Goal: Task Accomplishment & Management: Complete application form

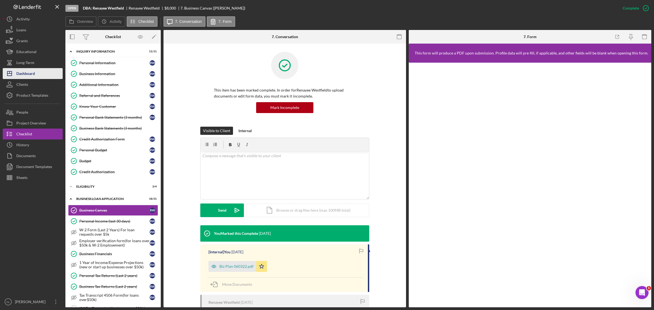
click at [44, 77] on button "Icon/Dashboard Dashboard" at bounding box center [33, 73] width 60 height 11
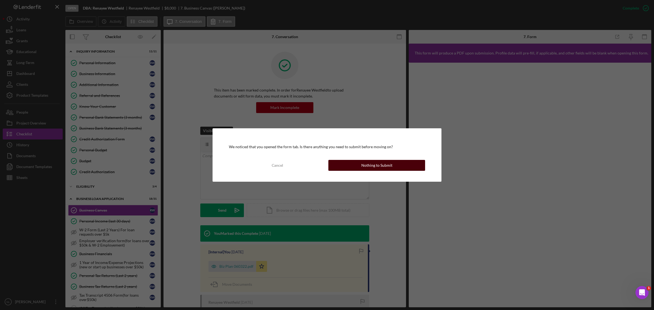
click at [345, 168] on button "Nothing to Submit" at bounding box center [376, 165] width 97 height 11
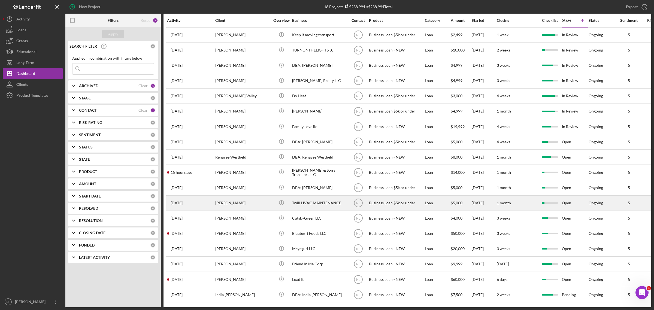
scroll to position [6, 0]
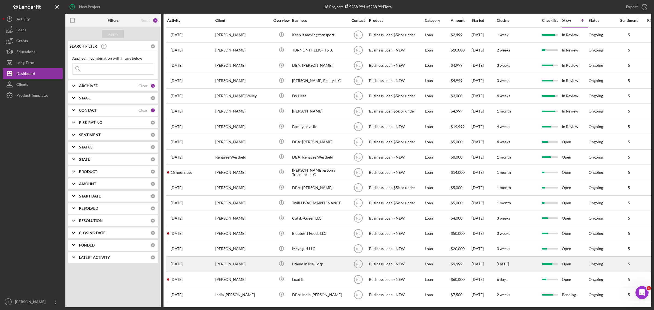
click at [229, 258] on div "[PERSON_NAME]" at bounding box center [242, 264] width 54 height 14
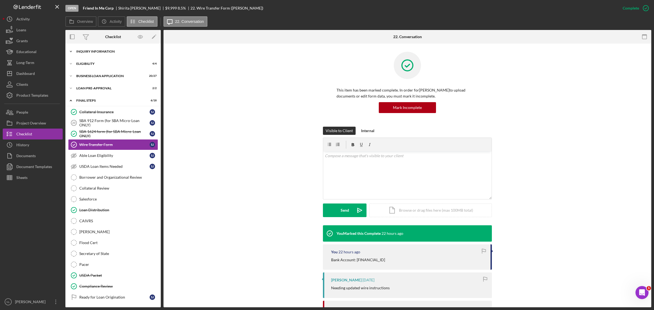
click at [85, 49] on div "Icon/Expander INQUIRY INFORMATION 9 / 11" at bounding box center [112, 51] width 95 height 11
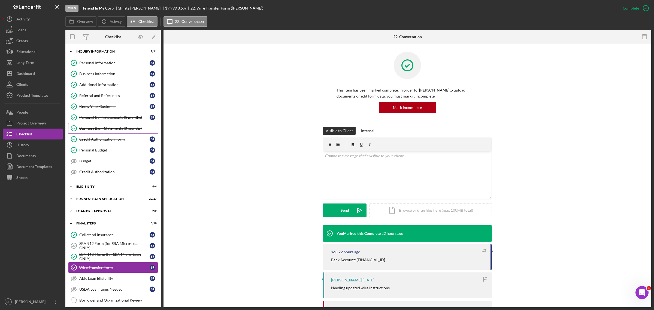
click at [95, 128] on div "Business Bank Statements (3 months)" at bounding box center [118, 128] width 78 height 4
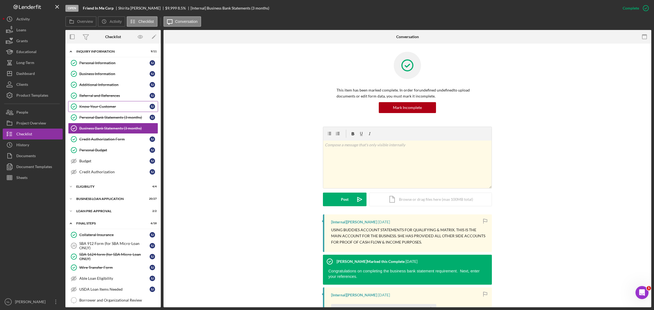
click at [91, 111] on link "Know Your Customer Know Your Customer [PERSON_NAME]" at bounding box center [113, 106] width 90 height 11
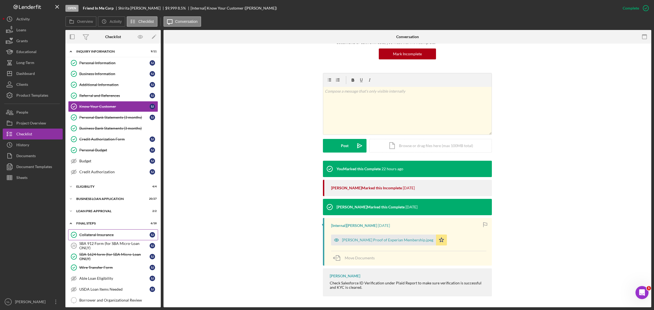
scroll to position [140, 0]
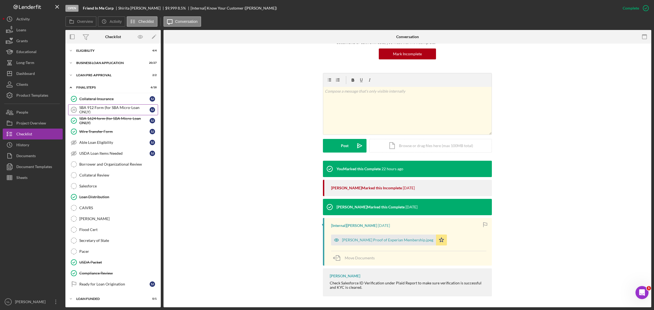
click at [88, 107] on div "SBA 912 Form (for SBA Micro-Loan ONLY)" at bounding box center [114, 109] width 70 height 9
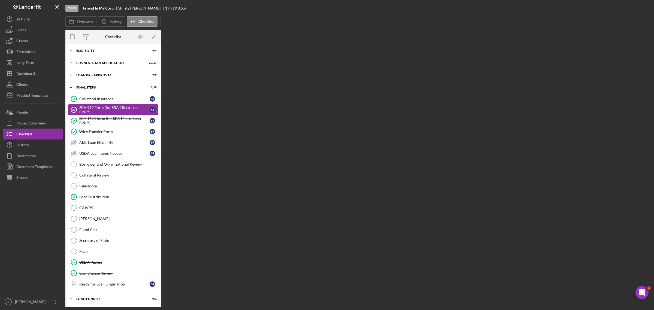
scroll to position [140, 0]
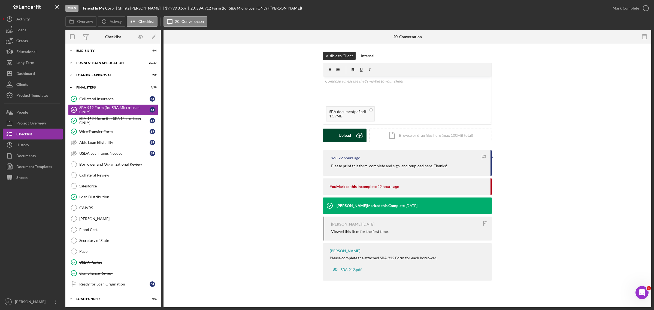
click at [342, 134] on div "Upload" at bounding box center [345, 136] width 12 height 14
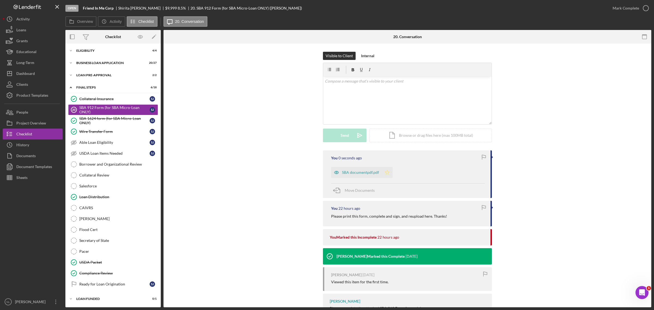
click at [386, 171] on polygon "button" at bounding box center [387, 172] width 5 height 4
click at [623, 12] on div "Mark Complete" at bounding box center [626, 8] width 26 height 11
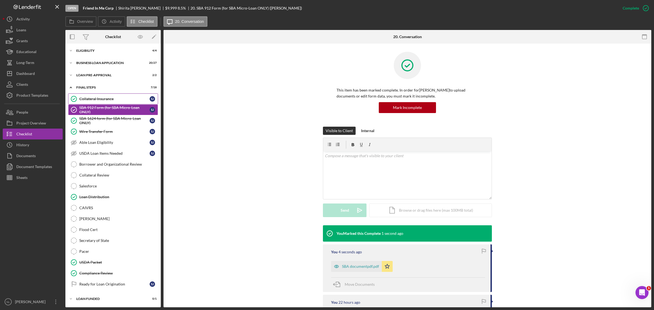
scroll to position [91, 0]
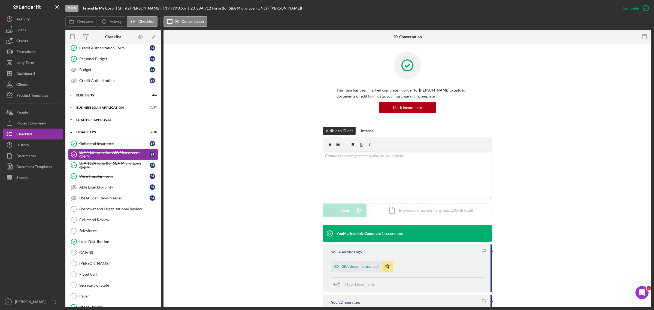
click at [104, 117] on div "Icon/Expander LOAN PRE-APPROVAL 2 / 2" at bounding box center [112, 119] width 95 height 11
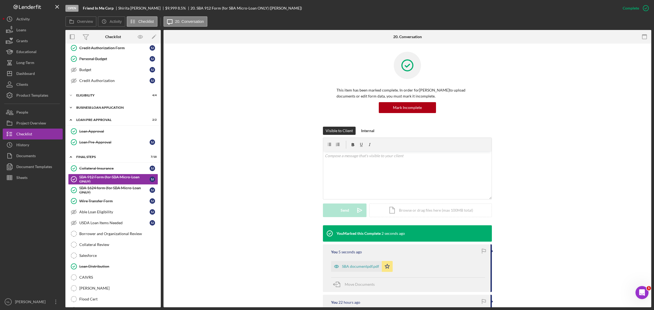
click at [101, 112] on div "Icon/Expander BUSINESS LOAN APPLICATION 20 / 27" at bounding box center [112, 107] width 95 height 11
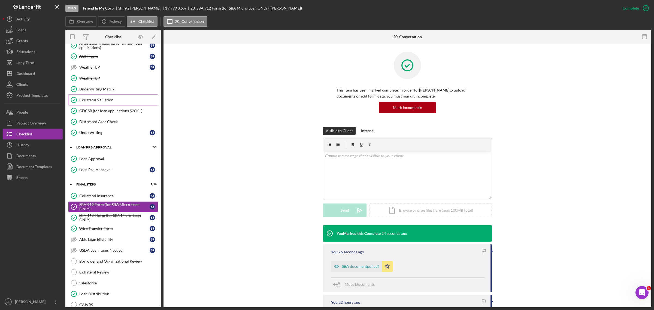
scroll to position [0, 0]
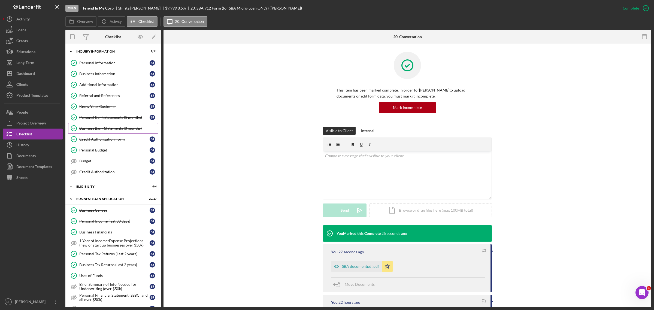
click at [110, 126] on link "Business Bank Statements (3 months) Business Bank Statements (3 months)" at bounding box center [113, 128] width 90 height 11
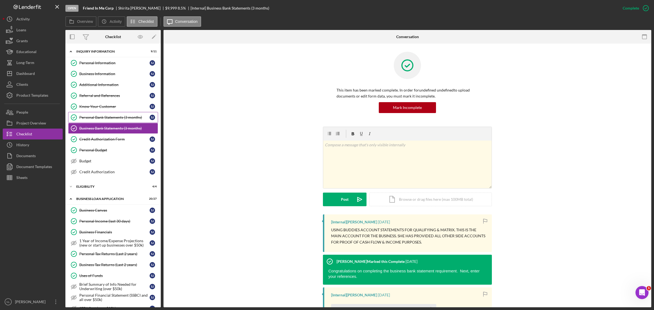
click at [106, 119] on div "Personal Bank Statements (3 months)" at bounding box center [114, 117] width 70 height 4
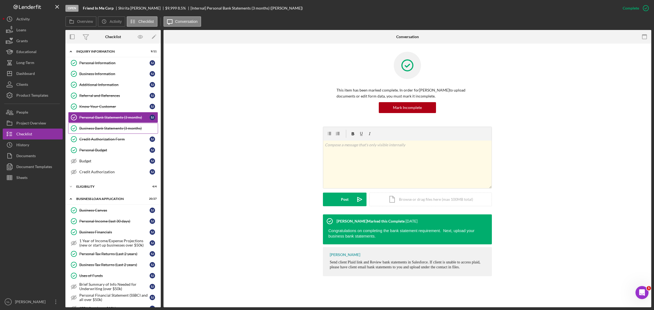
click at [89, 129] on div "Business Bank Statements (3 months)" at bounding box center [118, 128] width 78 height 4
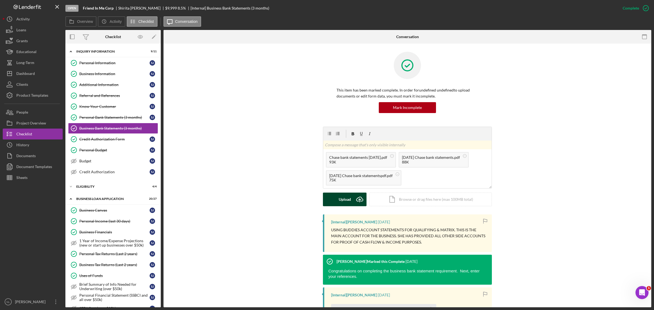
click at [350, 200] on button "Upload Icon/Upload" at bounding box center [345, 200] width 44 height 14
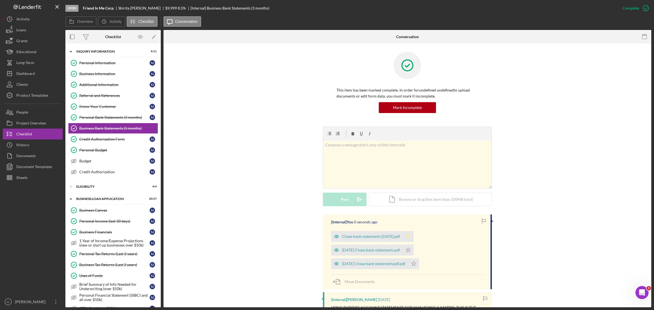
click at [414, 235] on icon "Icon/Star" at bounding box center [408, 236] width 11 height 11
click at [411, 250] on polygon "button" at bounding box center [408, 250] width 5 height 4
click at [417, 260] on icon "Icon/Star" at bounding box center [413, 263] width 11 height 11
click at [25, 74] on div "Dashboard" at bounding box center [25, 74] width 19 height 12
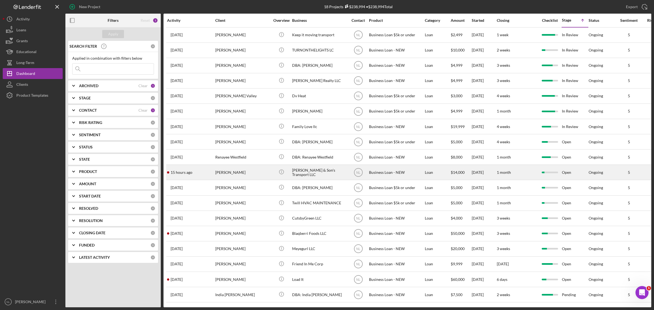
click at [247, 176] on div "[PERSON_NAME]" at bounding box center [242, 172] width 54 height 14
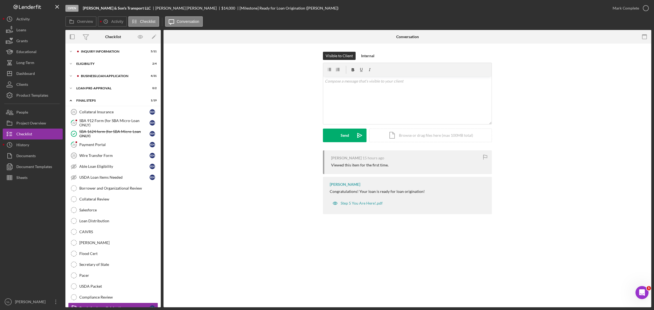
scroll to position [25, 0]
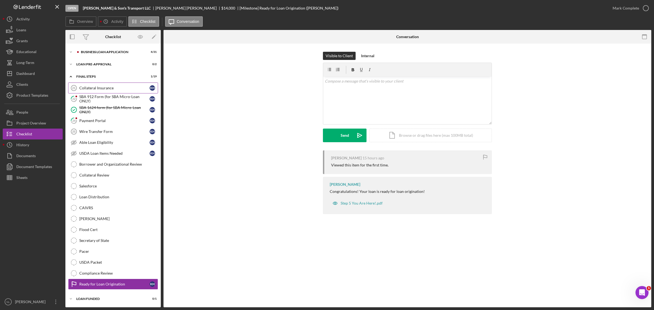
click at [101, 86] on div "Collateral Insurance" at bounding box center [114, 88] width 70 height 4
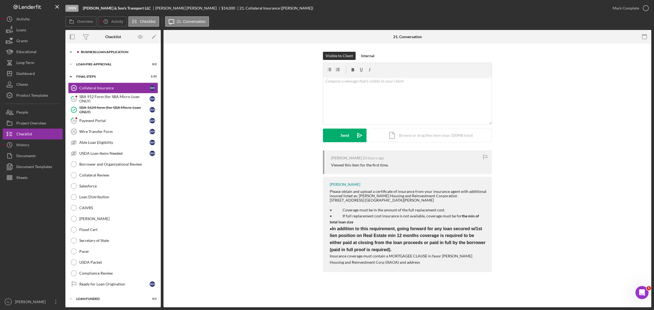
click at [90, 52] on div "Icon/Expander BUSINESS LOAN APPLICATION 4 / 31" at bounding box center [112, 52] width 95 height 11
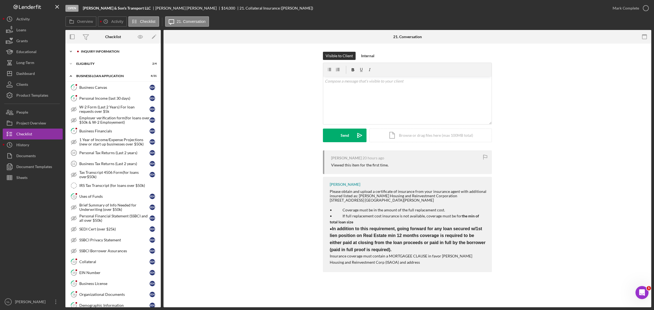
click at [108, 54] on div "Icon/Expander INQUIRY INFORMATION 5 / 11" at bounding box center [112, 51] width 95 height 11
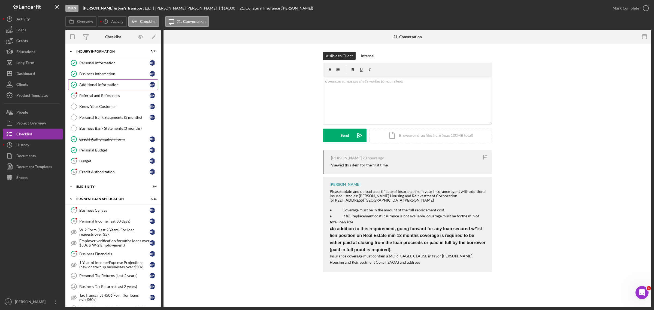
click at [105, 90] on link "Additional Information Additional Information K H" at bounding box center [113, 84] width 90 height 11
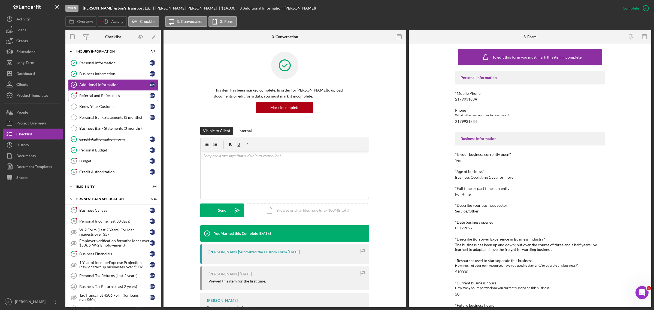
click at [100, 95] on div "Referral and References" at bounding box center [114, 95] width 70 height 4
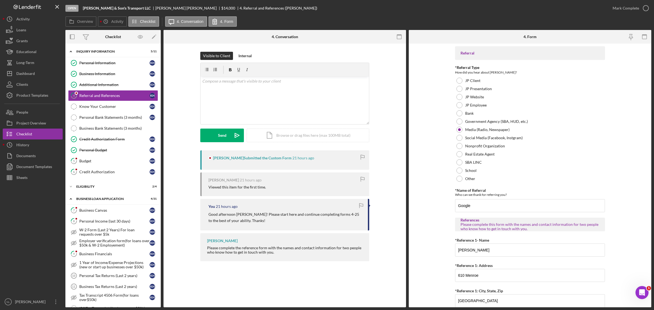
scroll to position [148, 0]
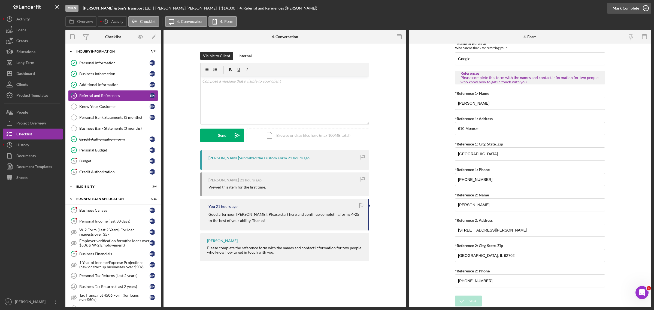
click at [637, 5] on div "Mark Complete" at bounding box center [626, 8] width 26 height 11
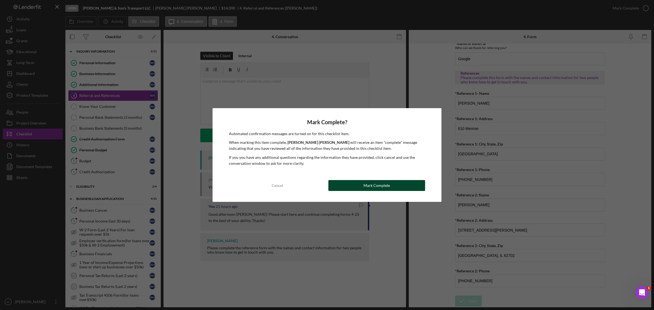
click at [371, 184] on div "Mark Complete" at bounding box center [376, 185] width 26 height 11
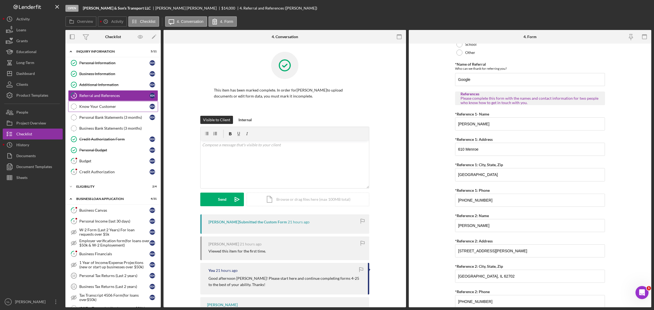
scroll to position [170, 0]
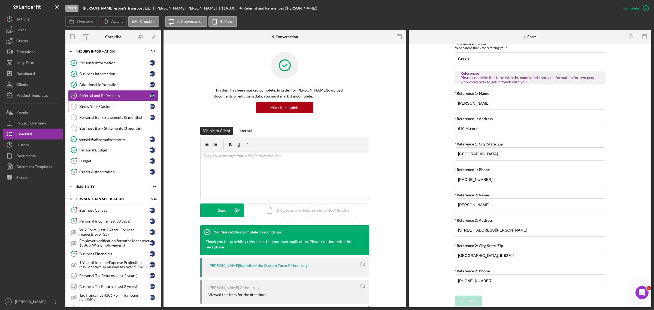
click at [107, 106] on div "Know Your Customer" at bounding box center [114, 106] width 70 height 4
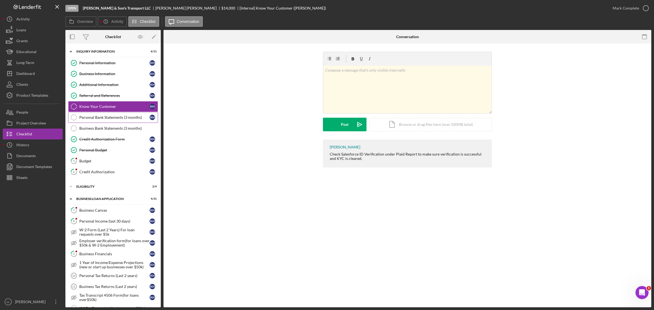
click at [105, 119] on div "Personal Bank Statements (3 months)" at bounding box center [114, 117] width 70 height 4
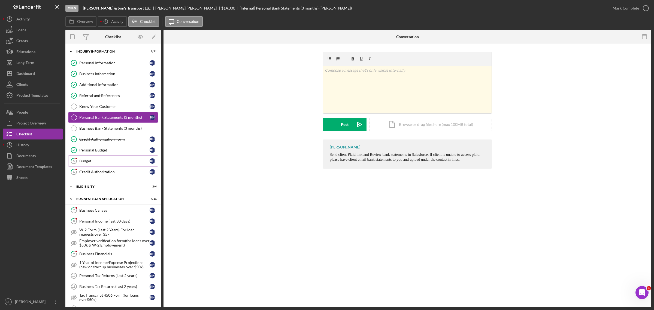
click at [93, 163] on div "Budget" at bounding box center [114, 161] width 70 height 4
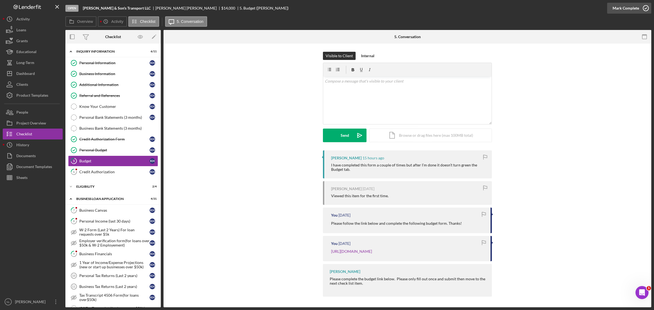
click at [619, 13] on div "Mark Complete" at bounding box center [626, 8] width 26 height 11
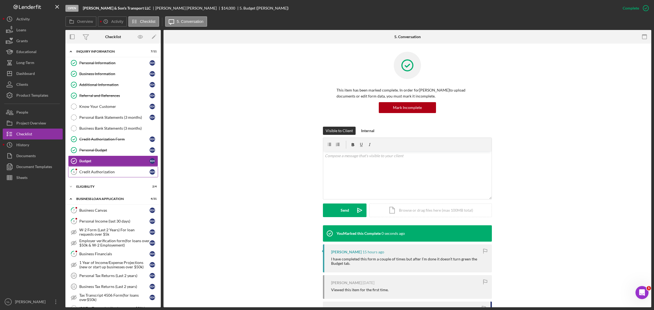
click at [127, 169] on link "6 Credit Authorization K H" at bounding box center [113, 171] width 90 height 11
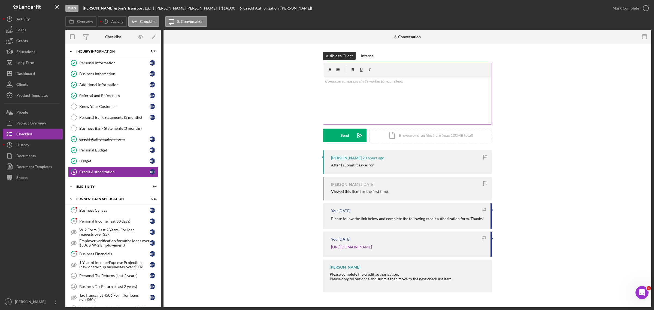
click at [379, 96] on div "v Color teal Color pink Remove color Add row above Add row below Add column bef…" at bounding box center [407, 101] width 168 height 48
click at [343, 129] on div "Send" at bounding box center [345, 136] width 8 height 14
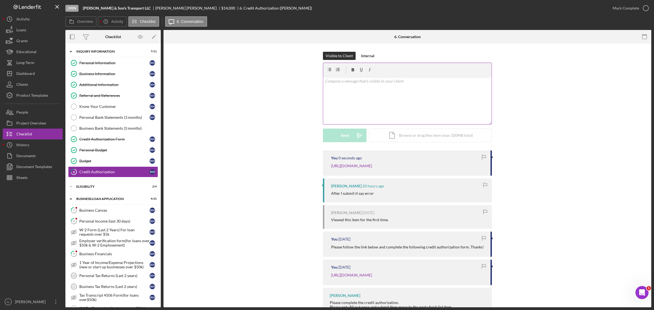
click at [341, 103] on div "v Color teal Color pink Remove color Add row above Add row below Add column bef…" at bounding box center [407, 101] width 168 height 48
click at [353, 133] on icon "Icon/icon-invite-send" at bounding box center [360, 136] width 14 height 14
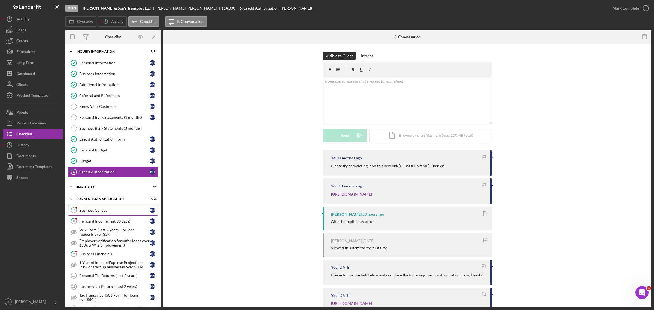
click at [123, 208] on link "7 Business Canvas K H" at bounding box center [113, 210] width 90 height 11
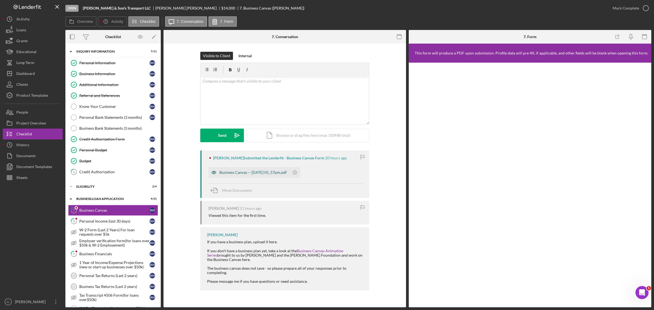
click at [289, 175] on div "Business Canvas -- [DATE] 05_57pm.pdf" at bounding box center [248, 172] width 81 height 11
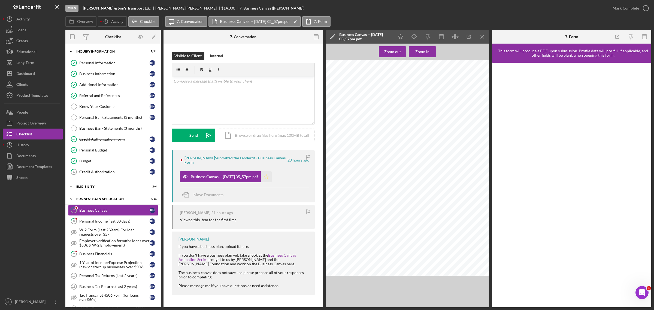
click at [272, 179] on icon "Icon/Star" at bounding box center [266, 176] width 11 height 11
click at [480, 37] on icon "Icon/Menu Close" at bounding box center [482, 37] width 12 height 12
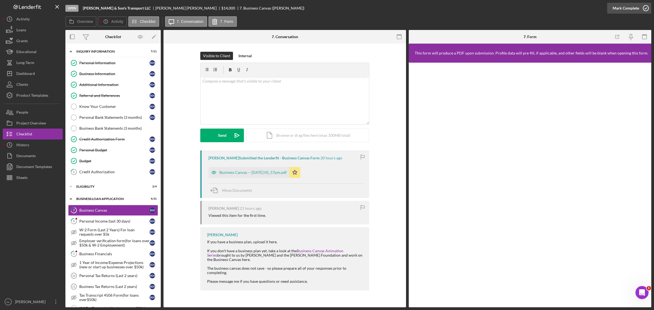
click at [623, 8] on div "Mark Complete" at bounding box center [626, 8] width 26 height 11
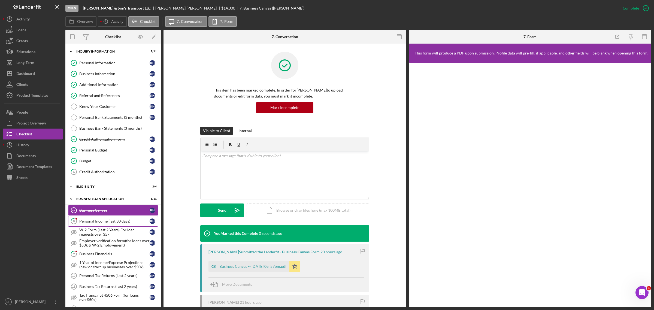
click at [112, 223] on div "Personal Income (last 30 days)" at bounding box center [114, 221] width 70 height 4
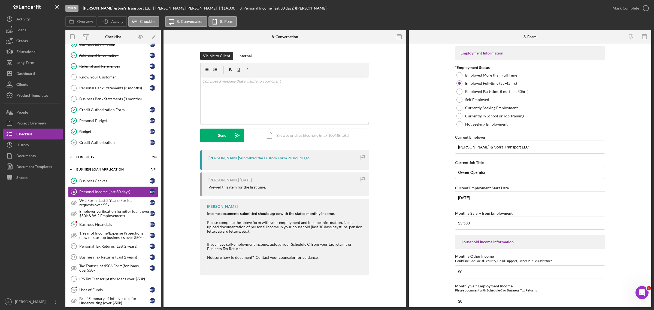
scroll to position [112, 0]
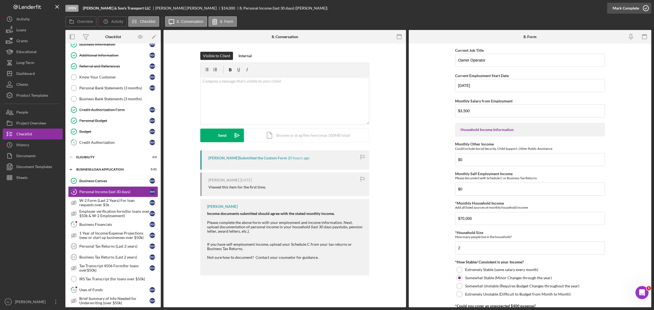
click at [628, 7] on div "Mark Complete" at bounding box center [626, 8] width 26 height 11
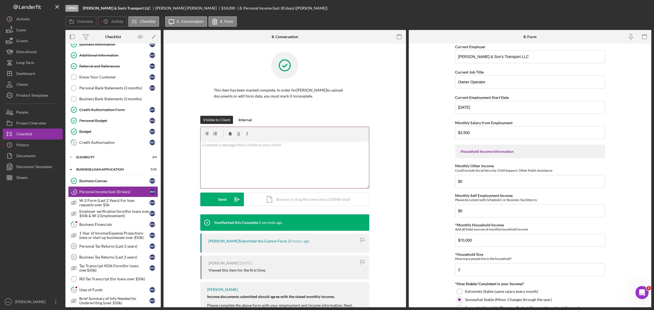
scroll to position [134, 0]
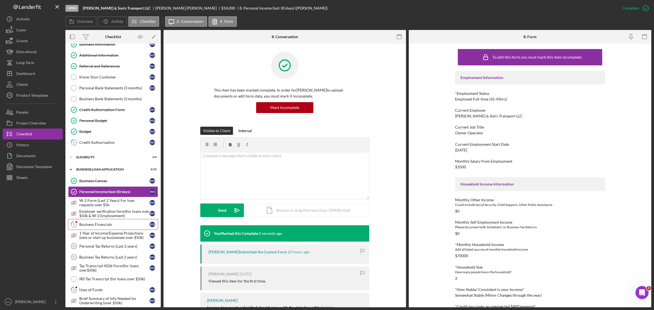
click at [87, 226] on div "Business Financials" at bounding box center [114, 224] width 70 height 4
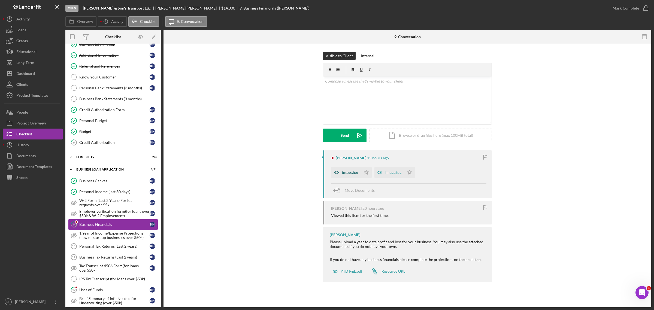
click at [347, 172] on div "image.jpg" at bounding box center [350, 172] width 16 height 4
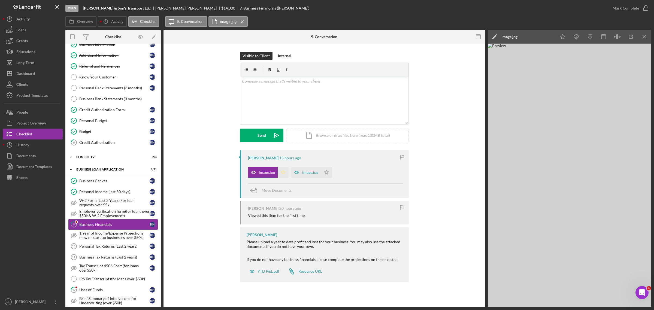
click at [278, 173] on icon "Icon/Star" at bounding box center [283, 172] width 11 height 11
click at [311, 170] on div "image.jpg" at bounding box center [310, 172] width 16 height 4
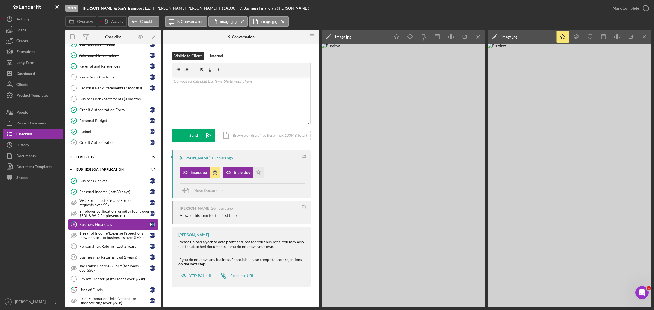
click at [257, 178] on div "[PERSON_NAME] 15 hours ago image.jpg Icon/Star image.jpg Icon/Star Move Documen…" at bounding box center [241, 174] width 139 height 48
click at [257, 172] on icon "Icon/Star" at bounding box center [258, 172] width 11 height 11
click at [474, 37] on icon "Icon/Menu Close" at bounding box center [478, 37] width 12 height 12
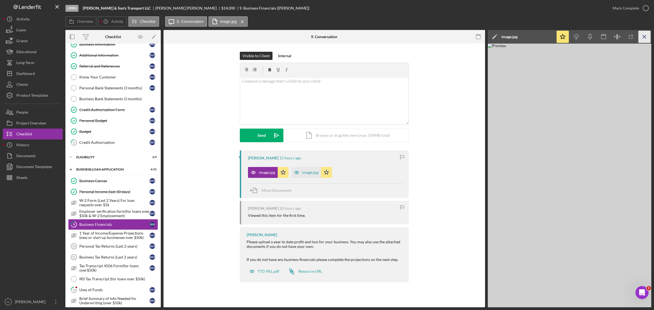
click at [640, 35] on icon "Icon/Menu Close" at bounding box center [644, 37] width 12 height 12
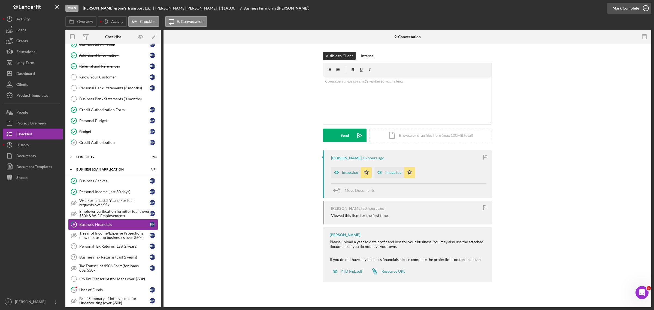
click at [619, 5] on div "Mark Complete" at bounding box center [626, 8] width 26 height 11
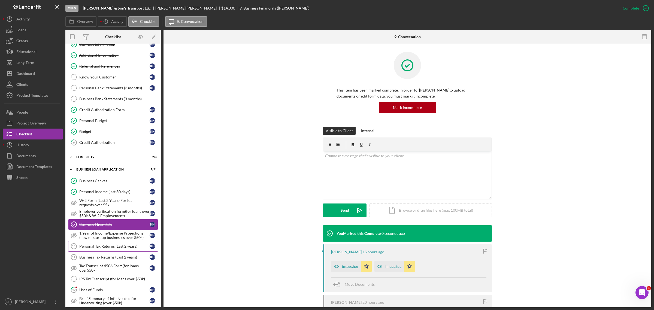
click at [117, 248] on div "Personal Tax Returns (Last 2 years)" at bounding box center [114, 246] width 70 height 4
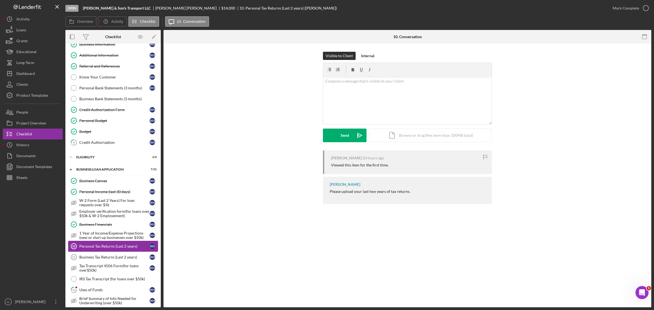
scroll to position [84, 0]
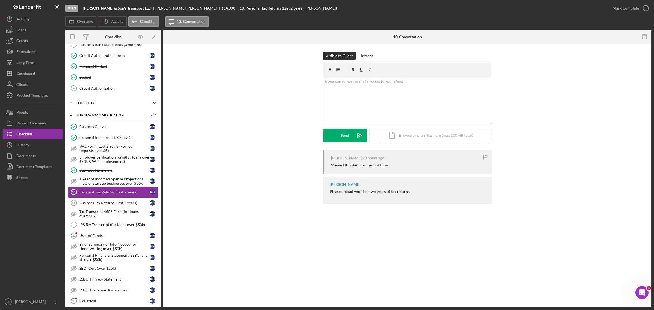
click at [96, 203] on div "Business Tax Returns (Last 2 years)" at bounding box center [114, 203] width 70 height 4
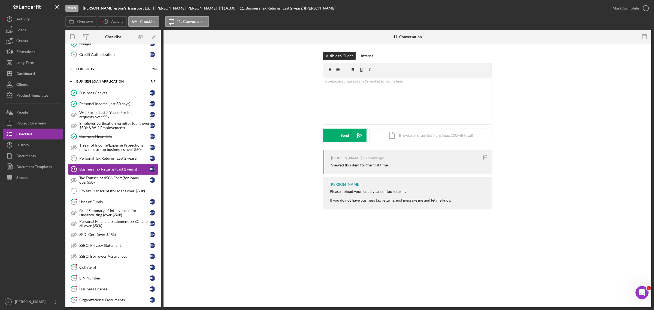
scroll to position [118, 0]
click at [94, 200] on link "12 Uses of Funds K H" at bounding box center [113, 201] width 90 height 11
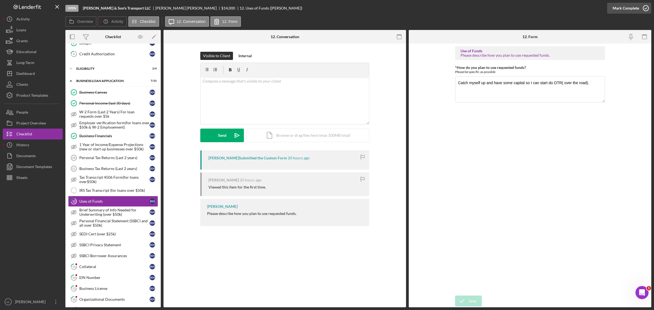
click at [625, 6] on div "Mark Complete" at bounding box center [626, 8] width 26 height 11
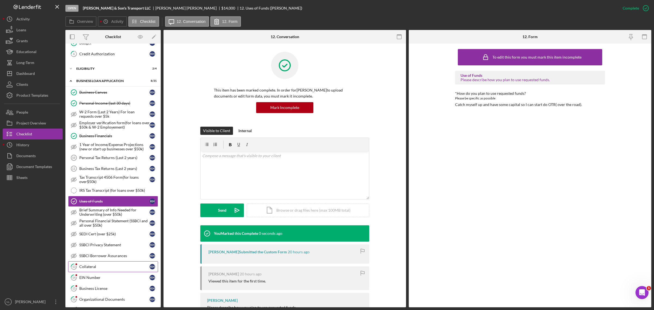
click at [107, 269] on div "Collateral" at bounding box center [114, 267] width 70 height 4
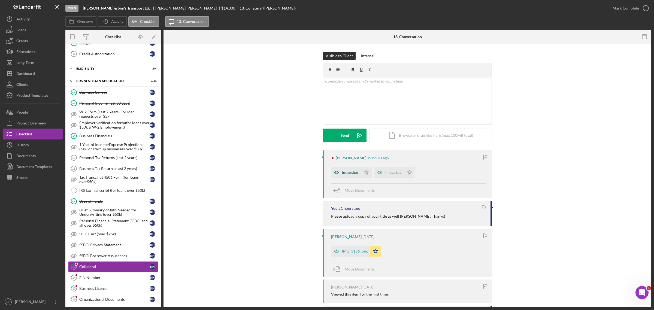
click at [341, 170] on div "image.jpg" at bounding box center [346, 172] width 30 height 11
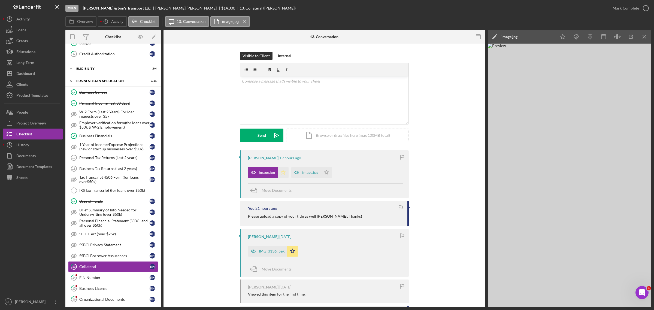
click at [284, 173] on icon "Icon/Star" at bounding box center [283, 172] width 11 height 11
click at [325, 173] on icon "Icon/Star" at bounding box center [326, 172] width 11 height 11
click at [650, 36] on icon "Icon/Menu Close" at bounding box center [644, 37] width 12 height 12
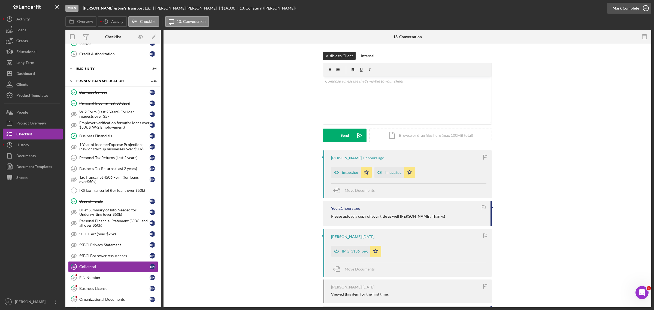
click at [627, 3] on div "Mark Complete" at bounding box center [626, 8] width 26 height 11
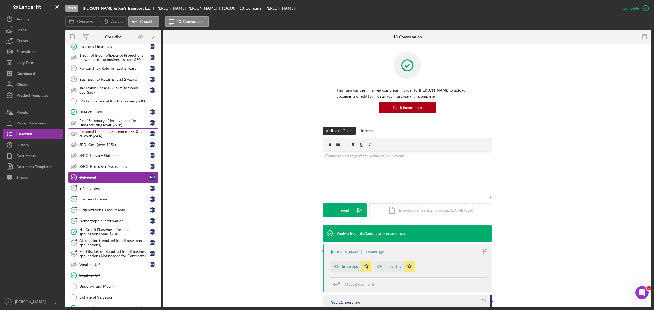
scroll to position [214, 0]
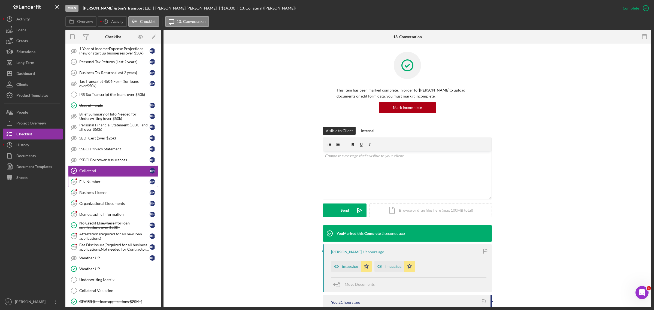
click at [108, 187] on link "14 EIN Number K H" at bounding box center [113, 181] width 90 height 11
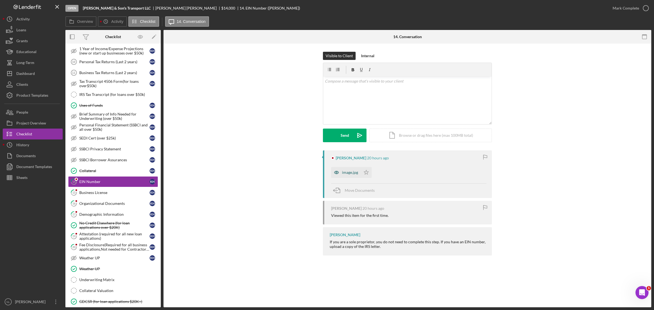
click at [338, 172] on icon "button" at bounding box center [336, 172] width 4 height 3
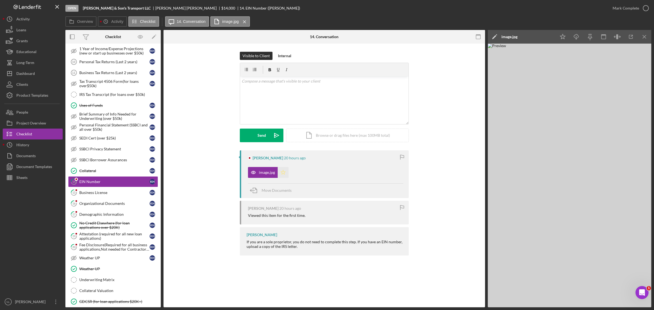
click at [282, 171] on icon "Icon/Star" at bounding box center [283, 172] width 11 height 11
click at [576, 37] on line "button" at bounding box center [576, 37] width 0 height 3
click at [638, 10] on div "Mark Complete" at bounding box center [626, 8] width 26 height 11
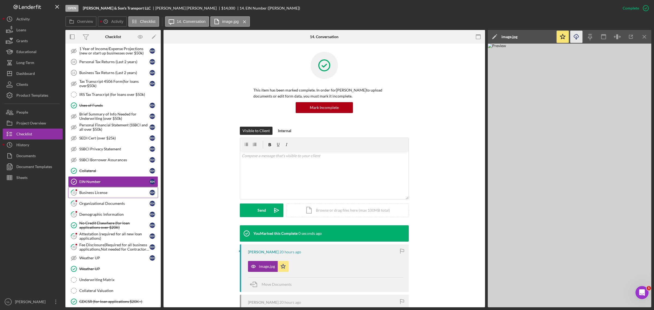
click at [125, 198] on link "15 Business License K H" at bounding box center [113, 192] width 90 height 11
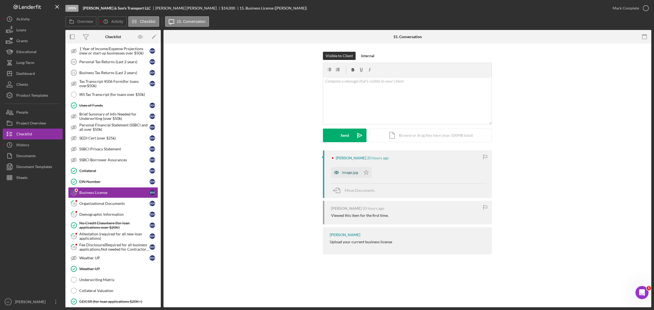
click at [341, 172] on icon "button" at bounding box center [336, 172] width 11 height 11
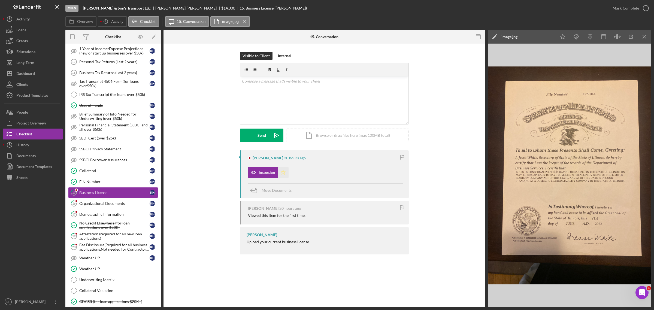
click at [281, 177] on icon "Icon/Star" at bounding box center [283, 172] width 11 height 11
click at [647, 36] on icon "Icon/Menu Close" at bounding box center [644, 37] width 12 height 12
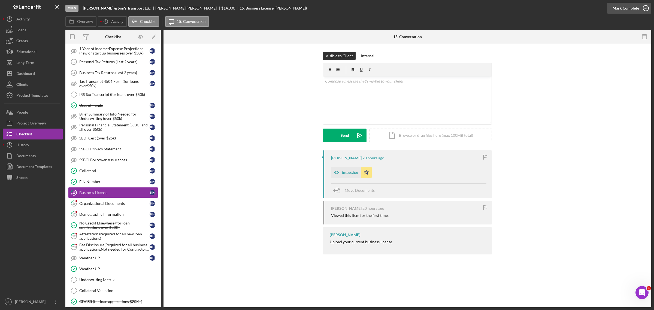
click at [631, 12] on div "Mark Complete" at bounding box center [626, 8] width 26 height 11
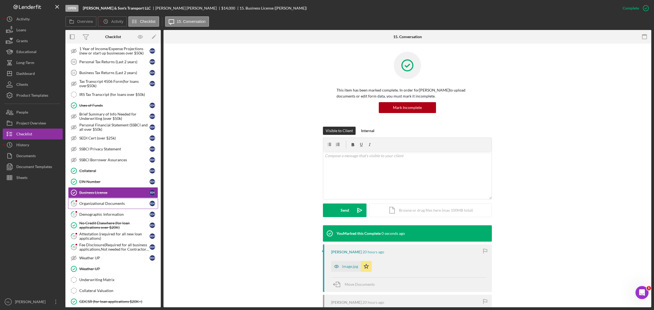
click at [116, 209] on link "16 Organizational Documents K H" at bounding box center [113, 203] width 90 height 11
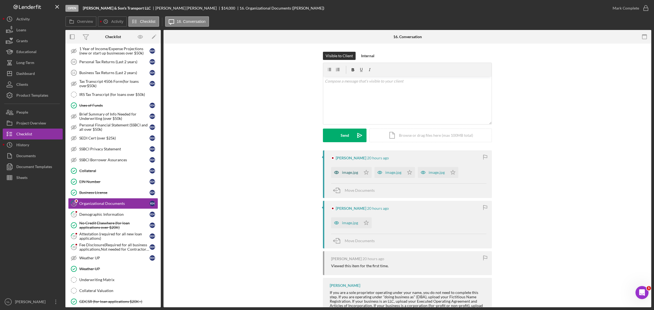
click at [351, 175] on div "image.jpg" at bounding box center [346, 172] width 30 height 11
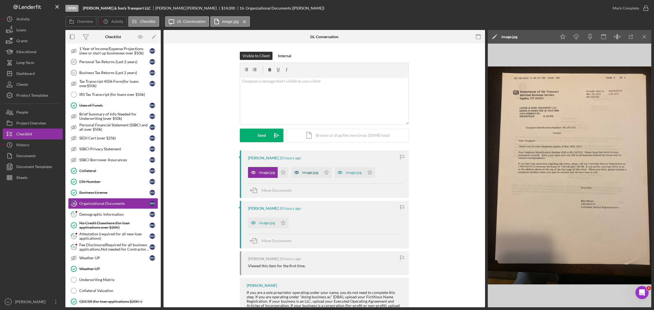
click at [307, 173] on div "image.jpg" at bounding box center [310, 172] width 16 height 4
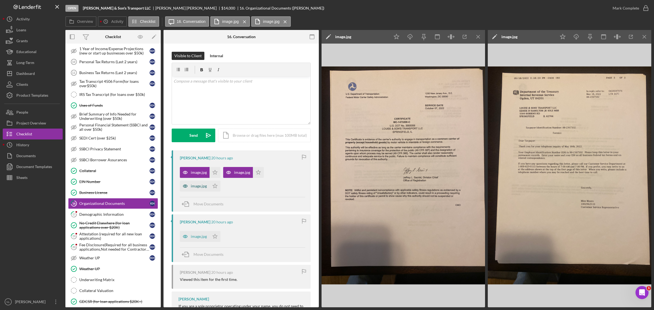
click at [198, 186] on div "image.jpg" at bounding box center [199, 186] width 16 height 4
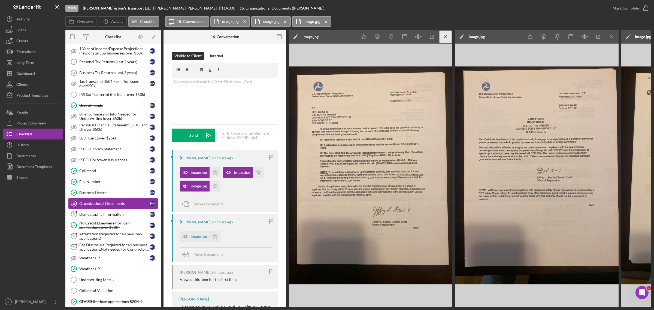
click at [446, 38] on icon "Icon/Menu Close" at bounding box center [446, 37] width 12 height 12
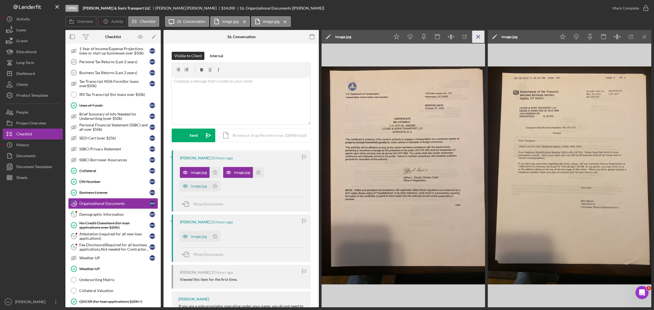
click at [477, 35] on icon "Icon/Menu Close" at bounding box center [478, 37] width 12 height 12
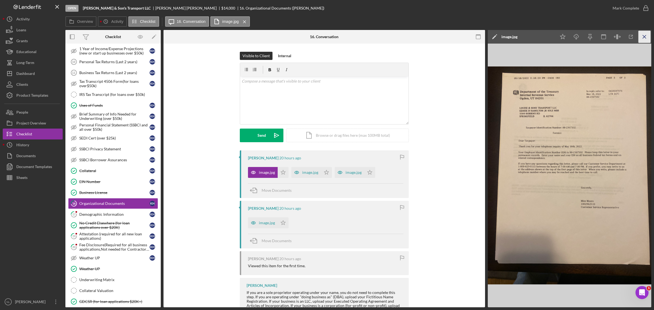
click at [648, 37] on icon "Icon/Menu Close" at bounding box center [644, 37] width 12 height 12
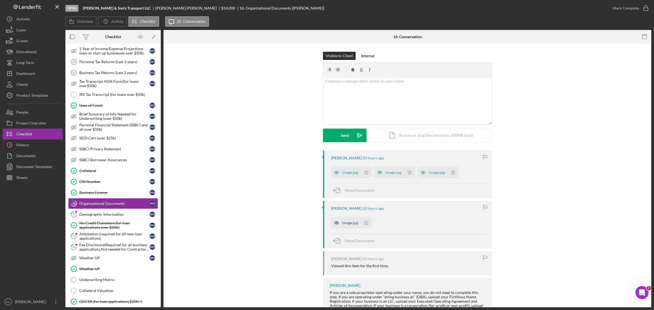
click at [348, 225] on div "image.jpg" at bounding box center [350, 223] width 16 height 4
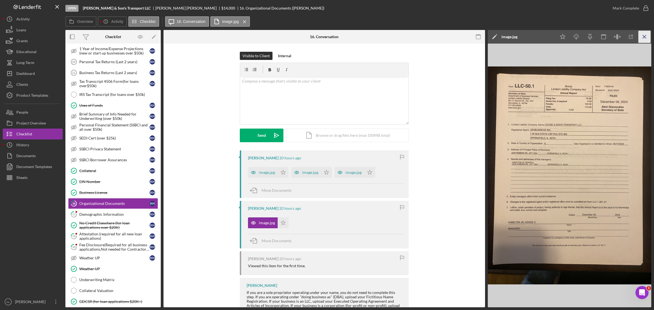
click at [644, 38] on icon "Icon/Menu Close" at bounding box center [644, 37] width 12 height 12
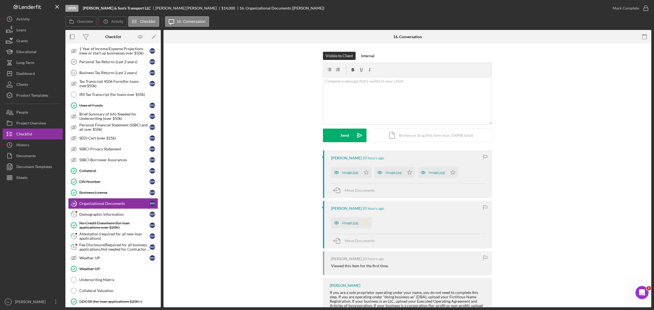
click at [368, 222] on icon "Icon/Star" at bounding box center [366, 222] width 11 height 11
click at [629, 11] on div "Mark Complete" at bounding box center [626, 8] width 26 height 11
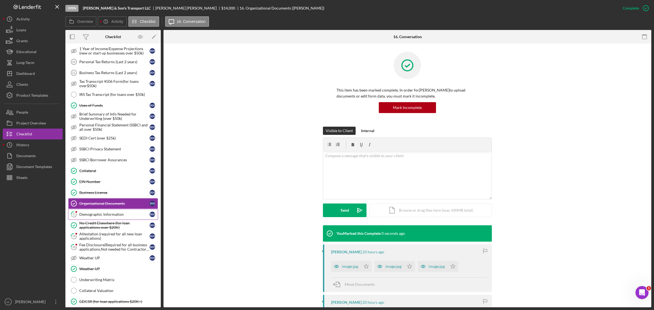
click at [112, 217] on div "Demographic Information" at bounding box center [114, 214] width 70 height 4
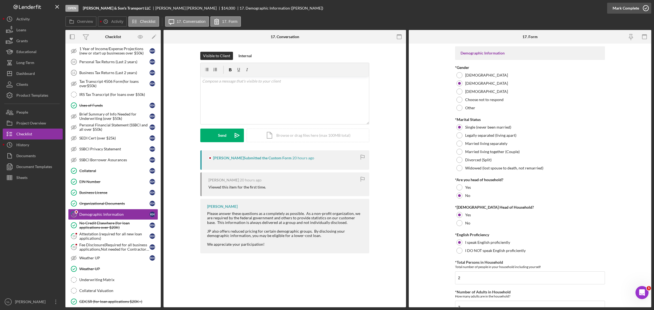
click at [609, 9] on button "Mark Complete" at bounding box center [629, 8] width 44 height 11
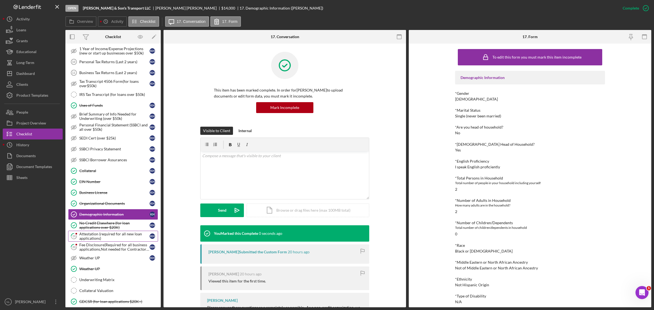
click at [99, 241] on div "Attestation (required for all new loan applications)" at bounding box center [114, 236] width 70 height 9
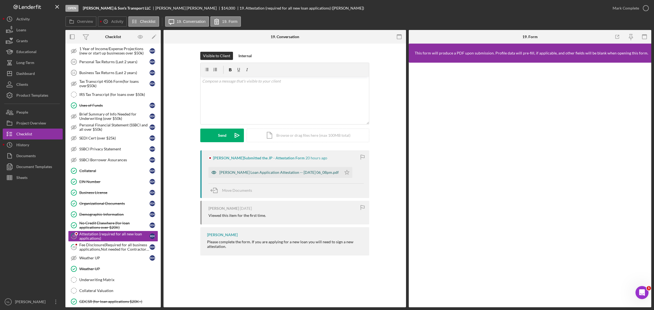
click at [298, 174] on div "[PERSON_NAME] Loan Application Attestation -- [DATE] 06_08pm.pdf" at bounding box center [278, 172] width 119 height 4
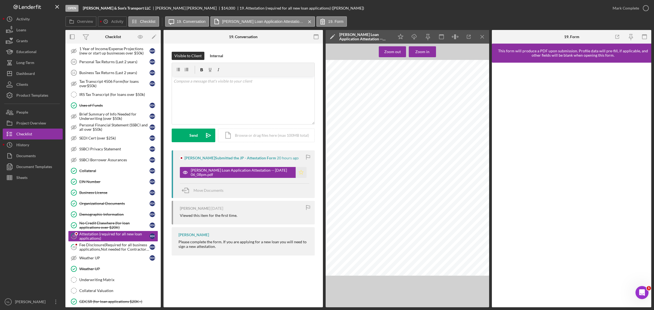
click at [301, 172] on icon "Icon/Star" at bounding box center [301, 172] width 11 height 11
click at [480, 38] on icon "Icon/Menu Close" at bounding box center [482, 37] width 12 height 12
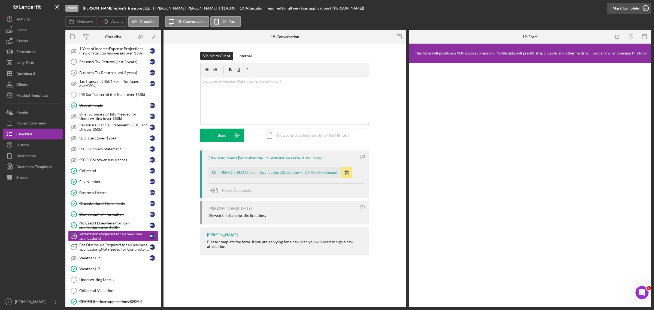
click at [633, 5] on div "Mark Complete" at bounding box center [626, 8] width 26 height 11
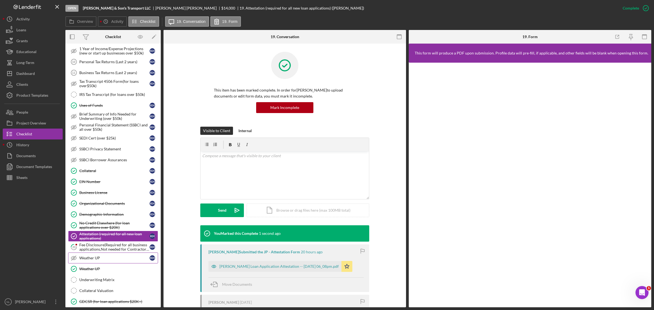
click at [101, 260] on link "Weather UP Weather UP K H" at bounding box center [113, 258] width 90 height 11
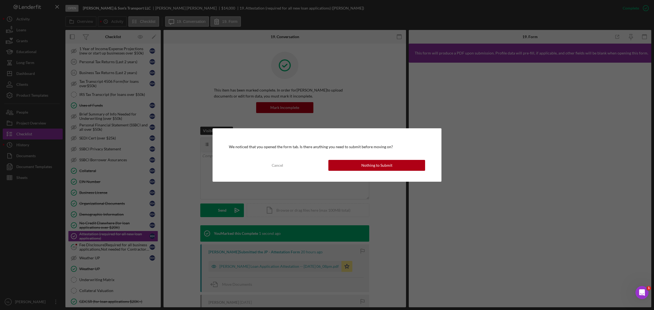
click at [101, 250] on div "We noticed that you opened the form tab. Is there anything you need to submit b…" at bounding box center [327, 155] width 654 height 310
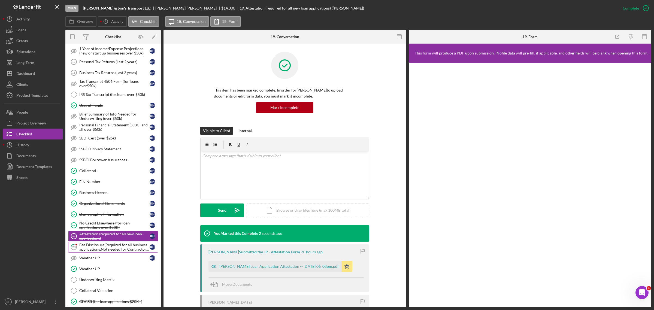
click at [108, 250] on div "Fee Disclosure(Required for all business applications,Not needed for Contractor…" at bounding box center [114, 247] width 70 height 9
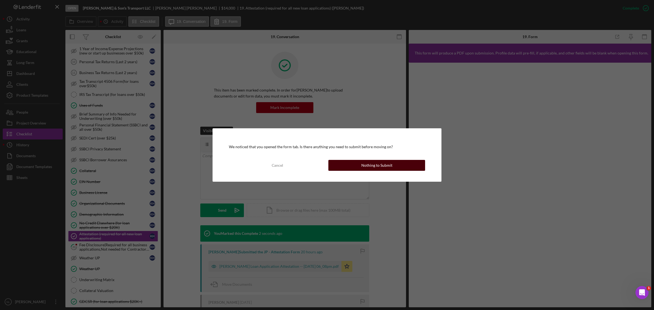
click at [349, 166] on button "Nothing to Submit" at bounding box center [376, 165] width 97 height 11
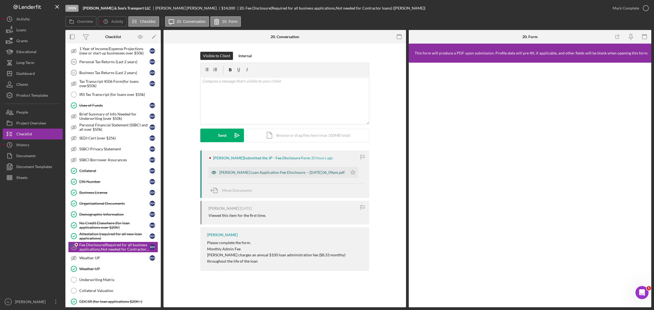
click at [289, 170] on div "[PERSON_NAME] Loan Application Fee Disclosure -- [DATE] 06_09pm.pdf" at bounding box center [281, 172] width 125 height 4
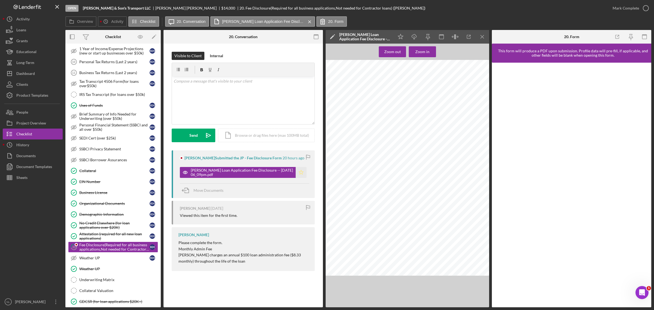
click at [296, 175] on icon "Icon/Star" at bounding box center [301, 172] width 11 height 11
click at [480, 34] on icon "Icon/Menu Close" at bounding box center [482, 37] width 12 height 12
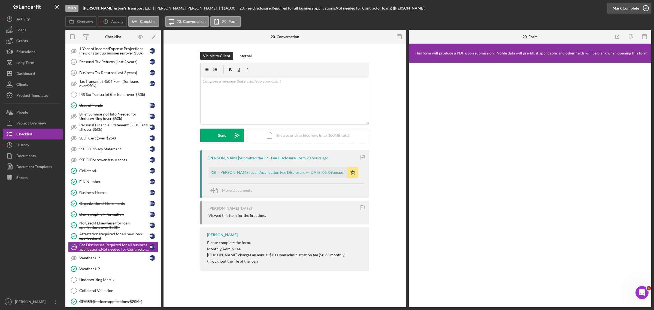
click at [615, 5] on div "Mark Complete" at bounding box center [626, 8] width 26 height 11
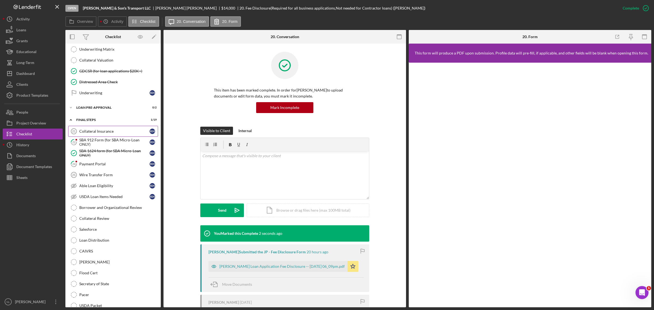
scroll to position [444, 0]
click at [104, 147] on div "SBA 912 Form (for SBA Micro-Loan ONLY)" at bounding box center [114, 143] width 70 height 9
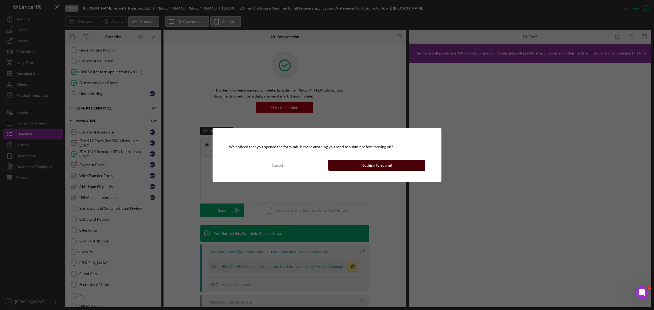
click at [361, 163] on div "Nothing to Submit" at bounding box center [376, 165] width 31 height 11
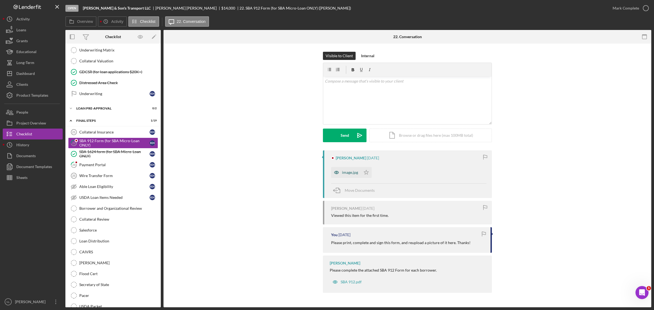
click at [340, 171] on icon "button" at bounding box center [336, 172] width 11 height 11
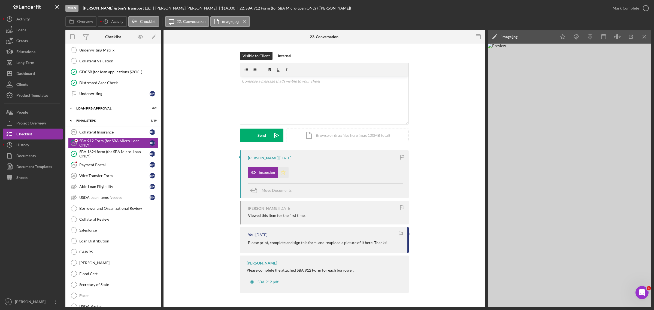
click at [280, 174] on icon "Icon/Star" at bounding box center [283, 172] width 11 height 11
click at [645, 40] on icon "Icon/Menu Close" at bounding box center [644, 37] width 12 height 12
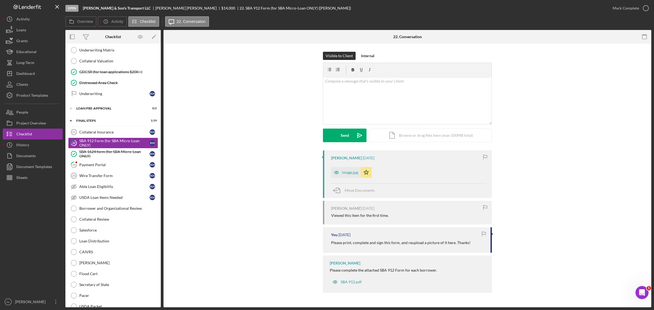
click at [627, 14] on div "Mark Complete" at bounding box center [629, 8] width 44 height 16
click at [624, 10] on div "Mark Complete" at bounding box center [626, 8] width 26 height 11
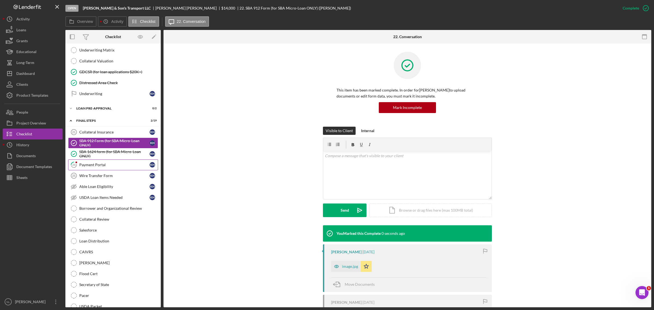
click at [99, 167] on div "Payment Portal" at bounding box center [114, 165] width 70 height 4
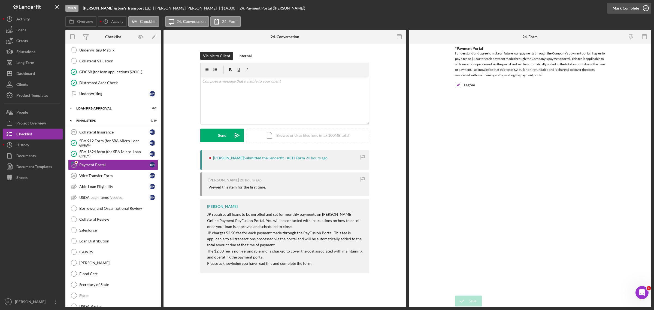
click at [630, 10] on div "Mark Complete" at bounding box center [626, 8] width 26 height 11
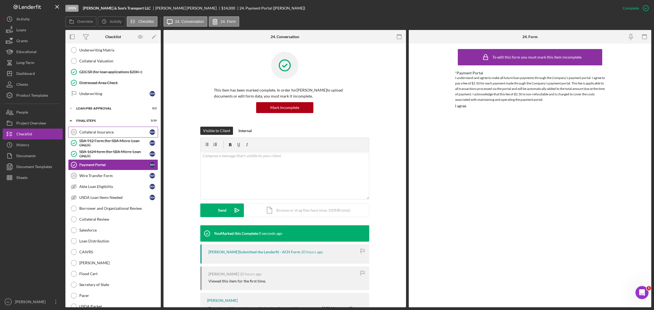
click at [130, 135] on link "Collateral Insurance 21 Collateral Insurance K H" at bounding box center [113, 132] width 90 height 11
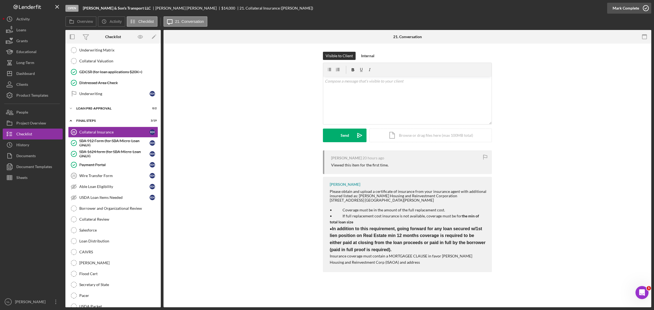
click at [633, 6] on div "Mark Complete" at bounding box center [626, 8] width 26 height 11
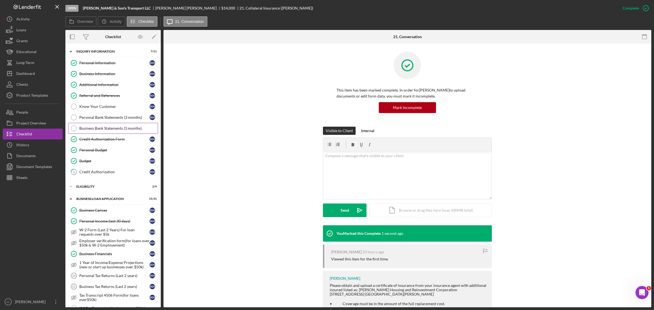
click at [123, 125] on link "Business Bank Statements (3 months) Business Bank Statements (3 months)" at bounding box center [113, 128] width 90 height 11
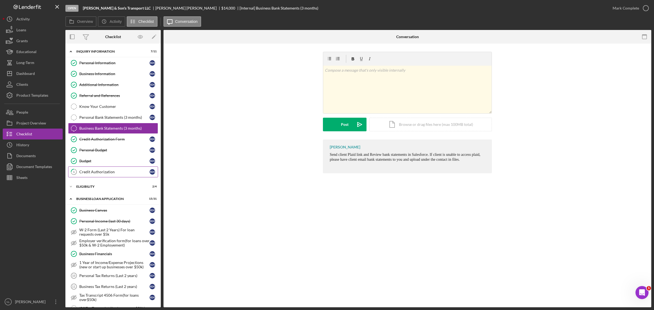
click at [109, 168] on link "6 Credit Authorization K H" at bounding box center [113, 171] width 90 height 11
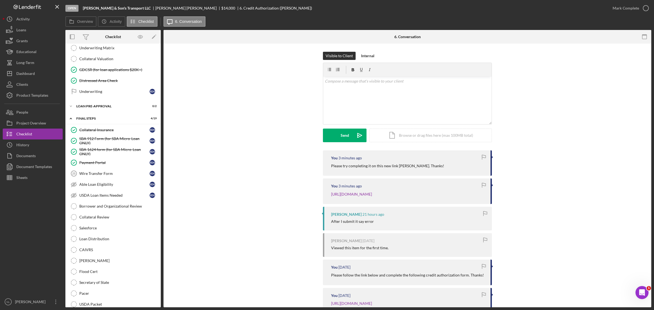
scroll to position [442, 0]
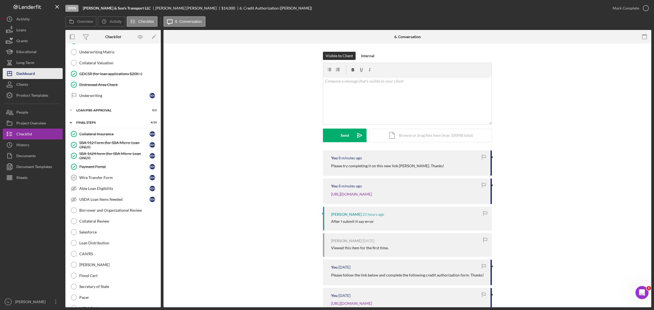
click at [30, 72] on div "Dashboard" at bounding box center [25, 74] width 19 height 12
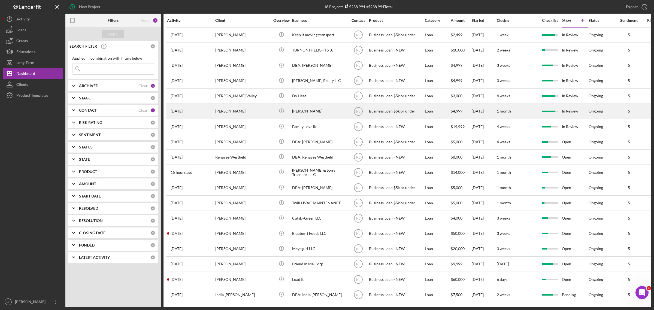
click at [242, 112] on div "[PERSON_NAME]" at bounding box center [242, 111] width 54 height 14
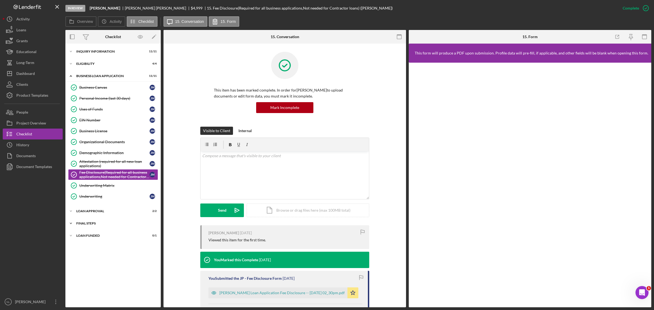
click at [102, 222] on div "Icon/Expander Final Steps 7 / 13" at bounding box center [112, 223] width 95 height 11
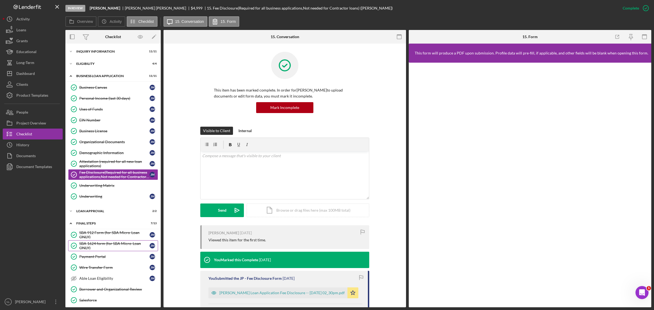
scroll to position [84, 0]
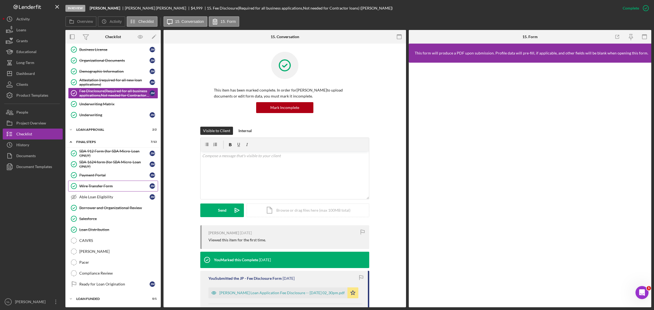
click at [102, 184] on div "Wire Transfer Form" at bounding box center [114, 186] width 70 height 4
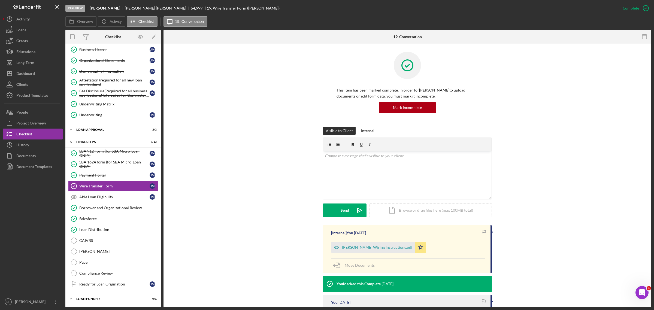
scroll to position [55, 0]
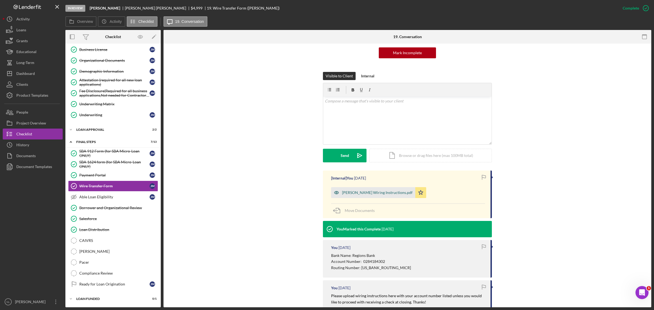
click at [393, 195] on div "[PERSON_NAME] Wiring Instructions.pdf" at bounding box center [373, 192] width 84 height 11
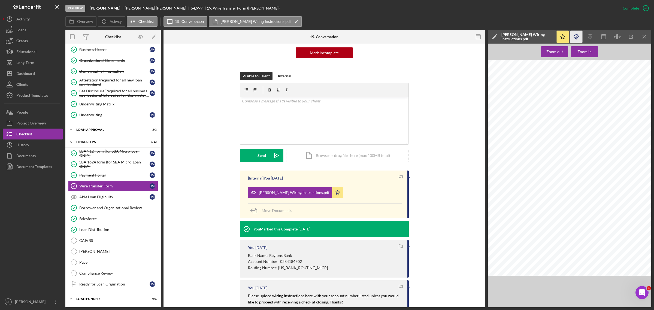
click at [575, 38] on icon "Icon/Download" at bounding box center [576, 37] width 12 height 12
drag, startPoint x: 567, startPoint y: 10, endPoint x: 527, endPoint y: 52, distance: 57.8
click at [527, 52] on div "Zoom out Zoom in Account name: [PERSON_NAME] Account number: 0284184302 Wiring …" at bounding box center [569, 176] width 163 height 264
click at [28, 68] on div "Dashboard" at bounding box center [25, 74] width 19 height 12
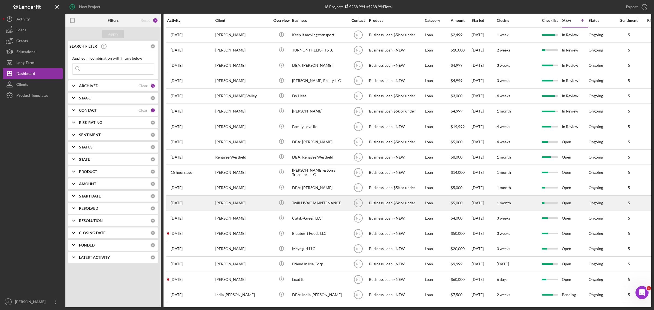
scroll to position [6, 0]
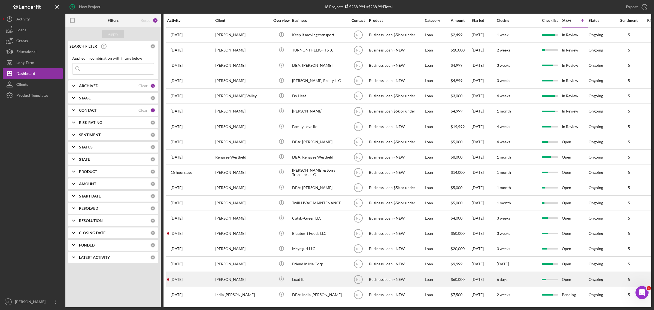
click at [236, 272] on td "[PERSON_NAME]" at bounding box center [243, 279] width 56 height 15
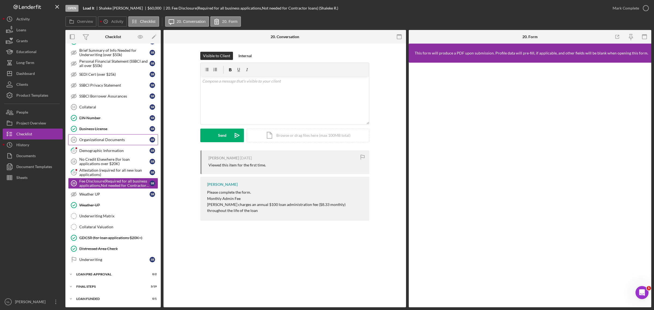
scroll to position [84, 0]
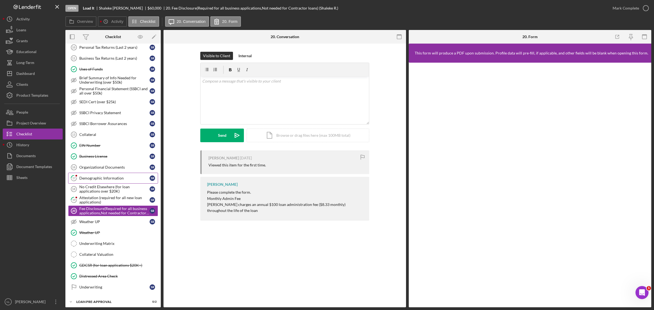
click at [123, 180] on div "Demographic Information" at bounding box center [114, 178] width 70 height 4
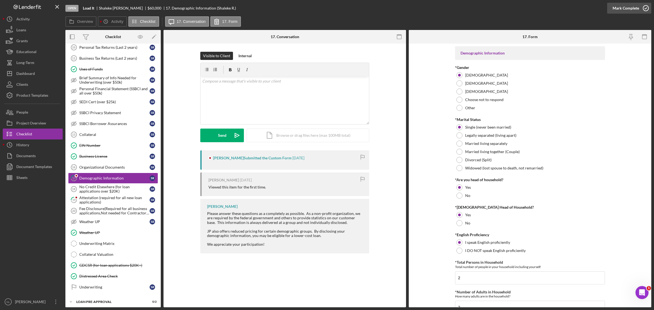
click at [619, 7] on div "Mark Complete" at bounding box center [626, 8] width 26 height 11
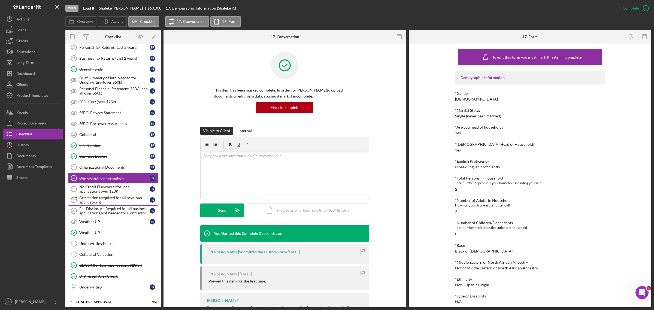
click at [90, 208] on link "Fee Disclosure(Required for all business applications,Not needed for Contractor…" at bounding box center [113, 210] width 90 height 11
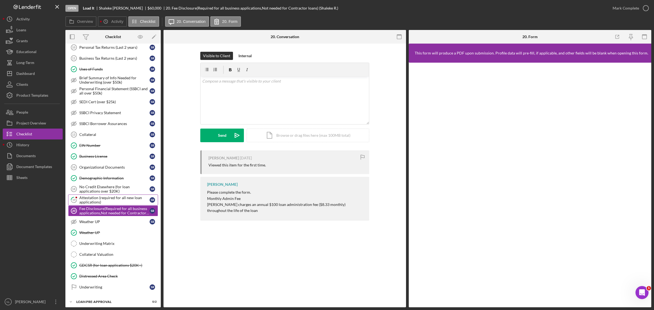
click at [93, 204] on div "Attestation (required for all new loan applications)" at bounding box center [114, 200] width 70 height 9
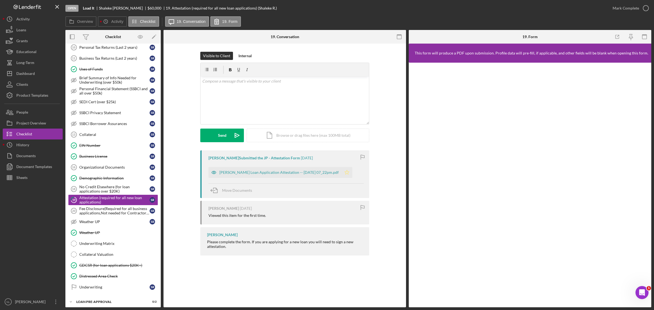
click at [352, 172] on icon "Icon/Star" at bounding box center [346, 172] width 11 height 11
click at [629, 4] on div "Mark Complete" at bounding box center [626, 8] width 26 height 11
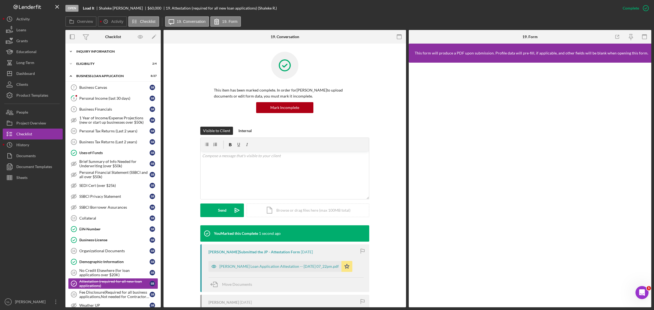
click at [89, 49] on div "Icon/Expander INQUIRY INFORMATION 8 / 11" at bounding box center [112, 51] width 95 height 11
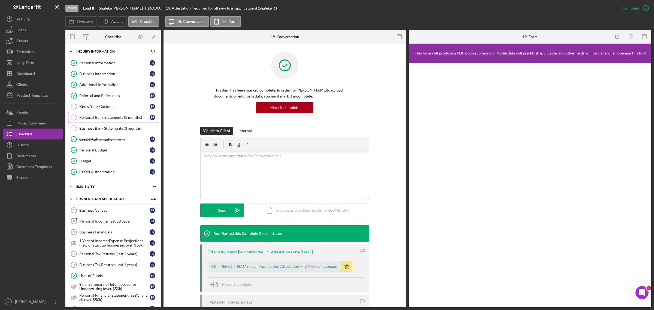
click at [108, 117] on div "Personal Bank Statements (3 months)" at bounding box center [114, 117] width 70 height 4
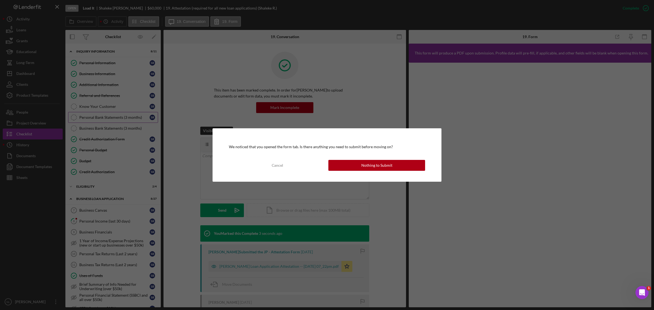
click at [108, 117] on div "We noticed that you opened the form tab. Is there anything you need to submit b…" at bounding box center [327, 155] width 654 height 310
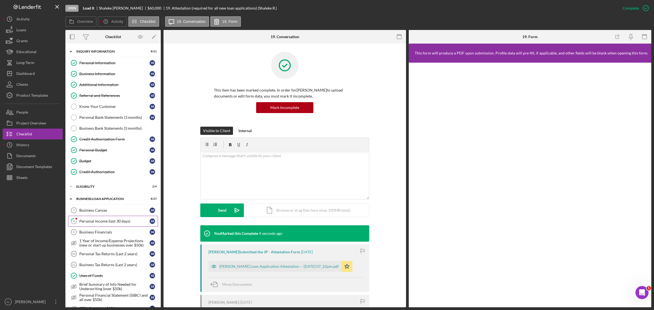
click at [94, 223] on div "Personal Income (last 30 days)" at bounding box center [114, 221] width 70 height 4
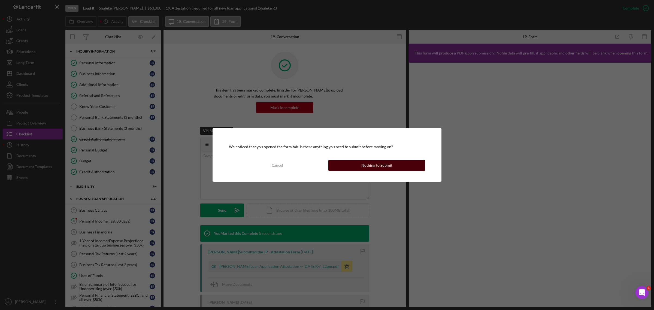
click at [339, 164] on button "Nothing to Submit" at bounding box center [376, 165] width 97 height 11
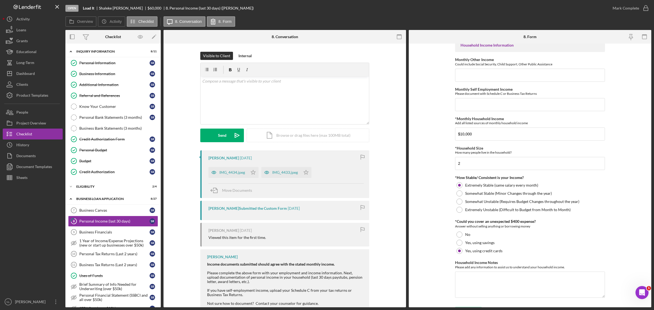
scroll to position [198, 0]
click at [232, 170] on div "IMG_4434.jpeg" at bounding box center [227, 172] width 39 height 11
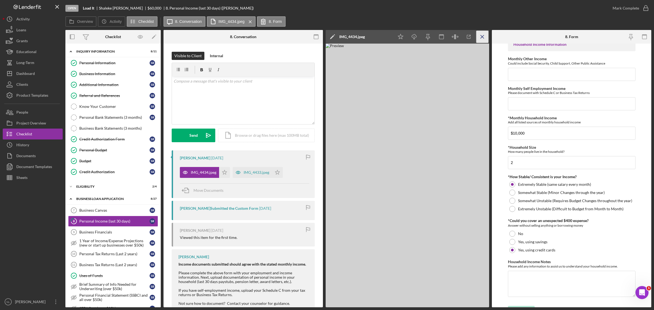
click at [480, 39] on icon "Icon/Menu Close" at bounding box center [482, 37] width 12 height 12
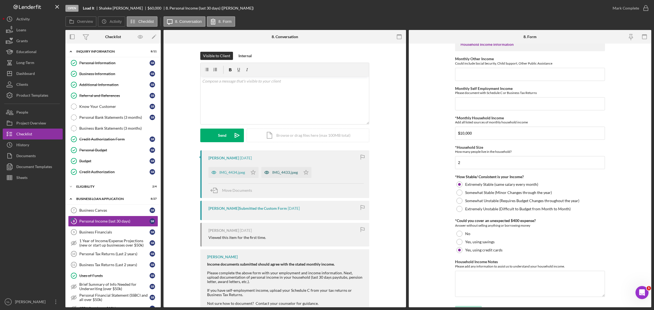
click at [289, 174] on div "IMG_4433.jpeg" at bounding box center [285, 172] width 26 height 4
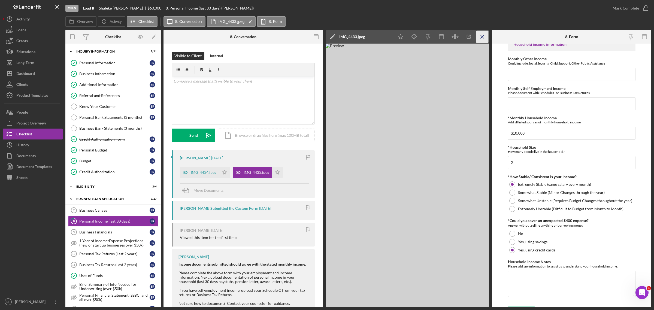
click at [487, 37] on icon "Icon/Menu Close" at bounding box center [482, 37] width 12 height 12
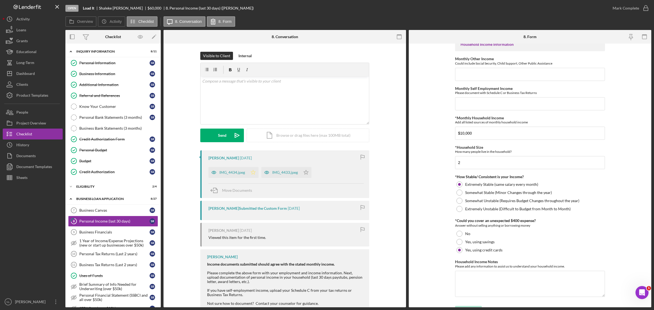
click at [248, 174] on icon "Icon/Star" at bounding box center [253, 172] width 11 height 11
click at [307, 172] on polygon "button" at bounding box center [306, 172] width 5 height 4
click at [626, 6] on div "Mark Complete" at bounding box center [626, 8] width 26 height 11
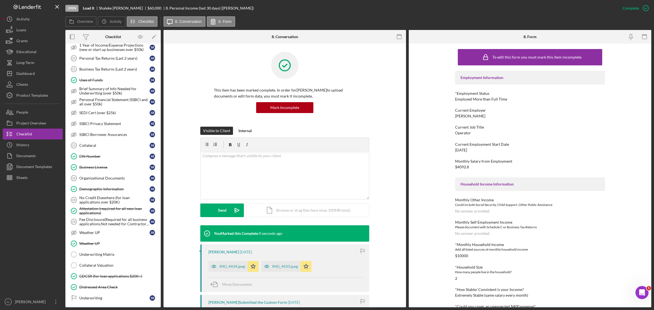
scroll to position [239, 0]
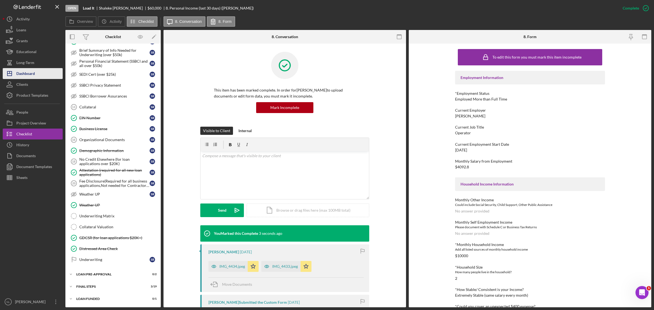
click at [28, 76] on div "Dashboard" at bounding box center [25, 74] width 19 height 12
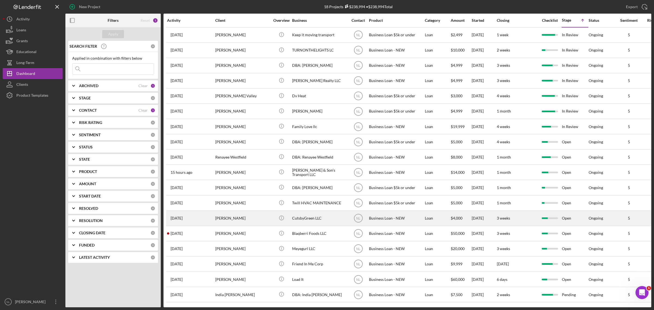
scroll to position [6, 0]
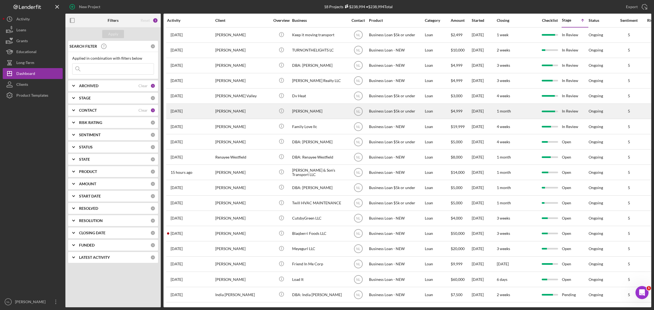
click at [216, 110] on div "[PERSON_NAME]" at bounding box center [242, 111] width 54 height 14
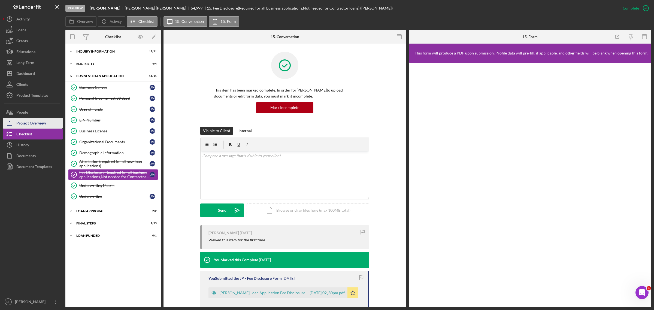
click at [49, 123] on button "Project Overview" at bounding box center [33, 123] width 60 height 11
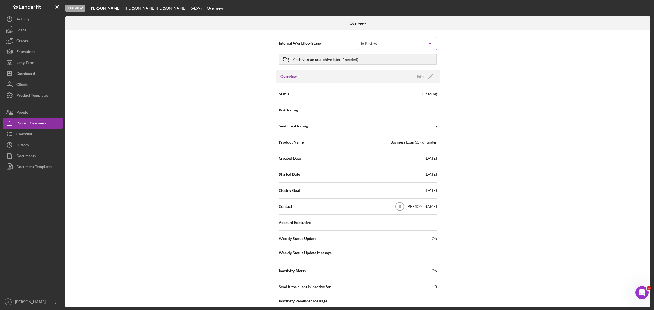
click at [386, 42] on div "In Review" at bounding box center [390, 43] width 65 height 13
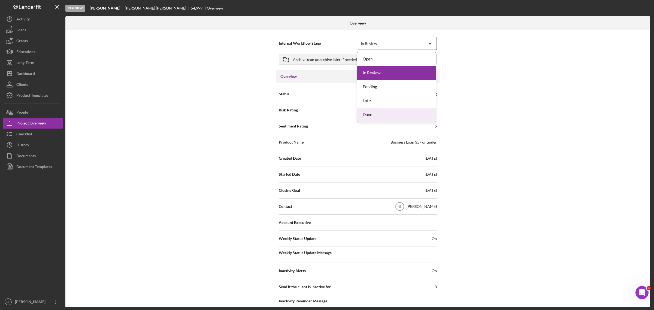
click at [377, 114] on div "Done" at bounding box center [396, 115] width 78 height 14
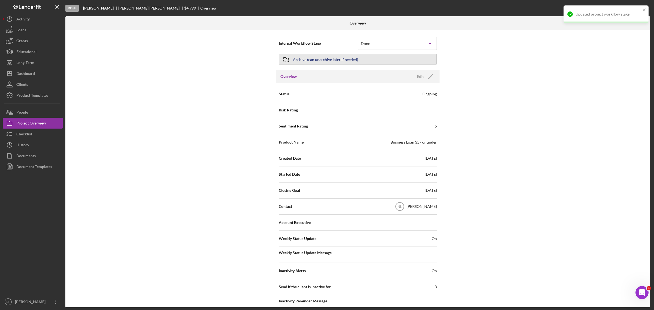
click at [299, 59] on div "Archive (can unarchive later if needed)" at bounding box center [325, 59] width 65 height 10
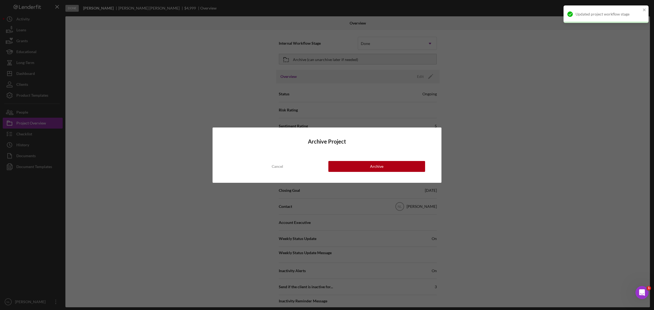
click at [347, 160] on div "Archive Project Cancel Archive" at bounding box center [327, 155] width 229 height 55
click at [347, 168] on button "Archive" at bounding box center [376, 166] width 97 height 11
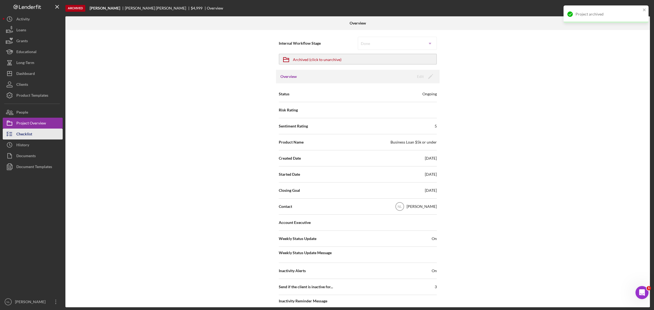
click at [36, 134] on button "Checklist" at bounding box center [33, 134] width 60 height 11
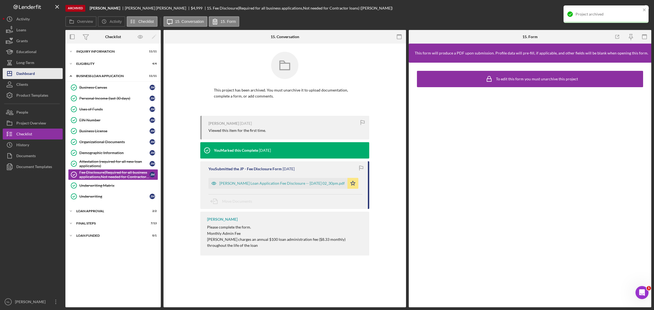
click at [34, 73] on div "Dashboard" at bounding box center [25, 74] width 19 height 12
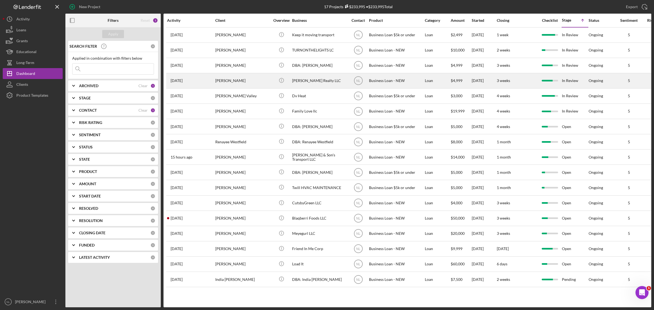
click at [235, 77] on div "[PERSON_NAME]" at bounding box center [242, 81] width 54 height 14
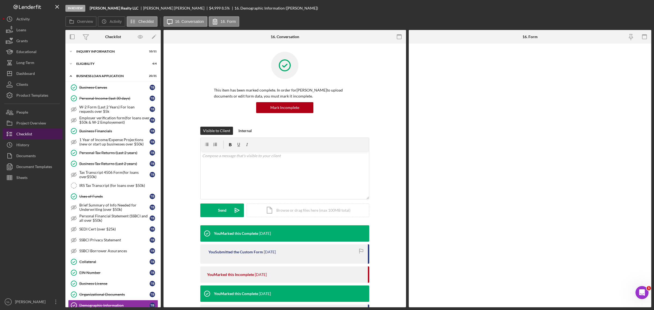
scroll to position [132, 0]
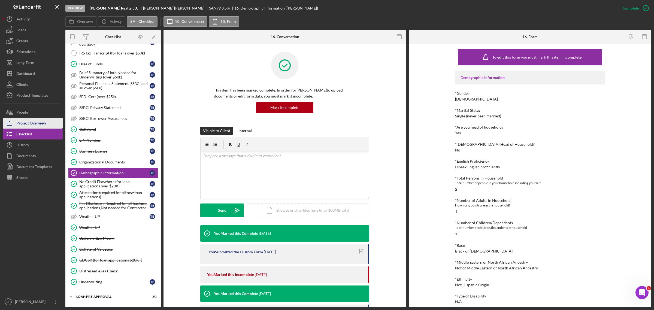
click at [37, 122] on div "Project Overview" at bounding box center [31, 124] width 30 height 12
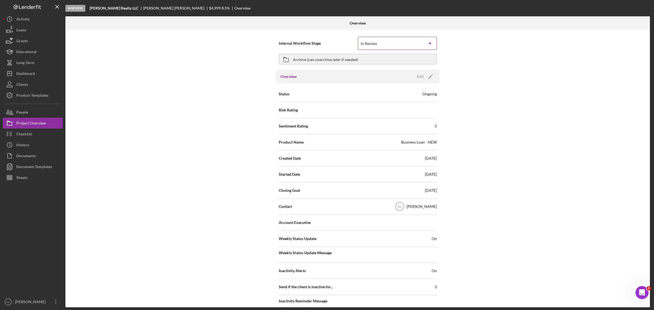
click at [358, 42] on div "In Review" at bounding box center [390, 43] width 65 height 13
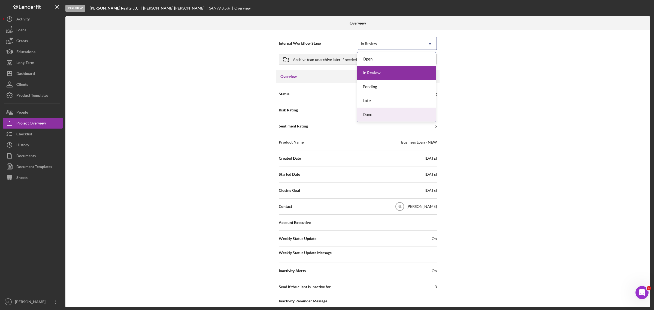
click at [367, 115] on div "Done" at bounding box center [396, 115] width 78 height 14
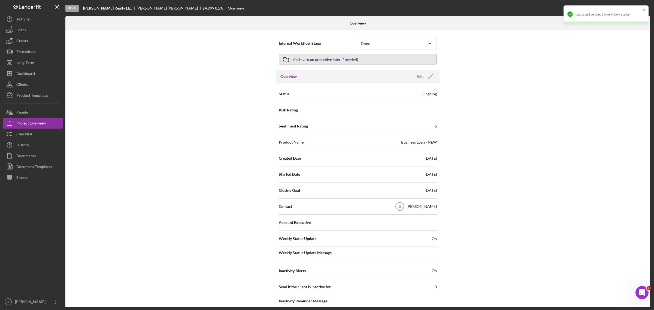
click at [309, 60] on div "Archive (can unarchive later if needed)" at bounding box center [325, 59] width 65 height 10
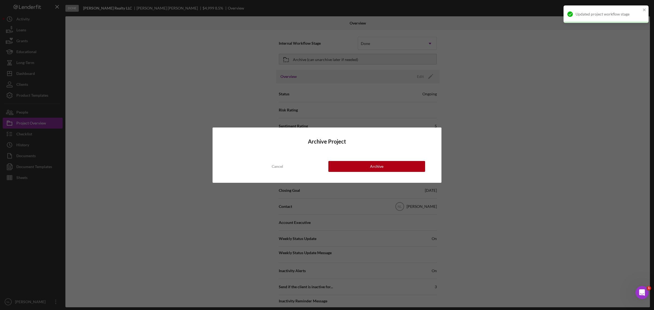
click at [369, 158] on div "Archive Project Cancel Archive" at bounding box center [327, 155] width 229 height 55
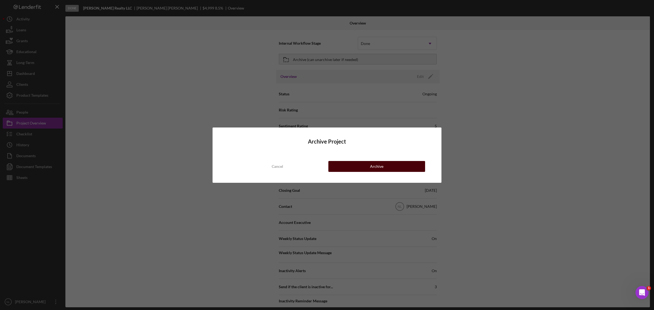
drag, startPoint x: 365, startPoint y: 165, endPoint x: 342, endPoint y: 172, distance: 23.5
click at [342, 172] on button "Archive" at bounding box center [376, 166] width 97 height 11
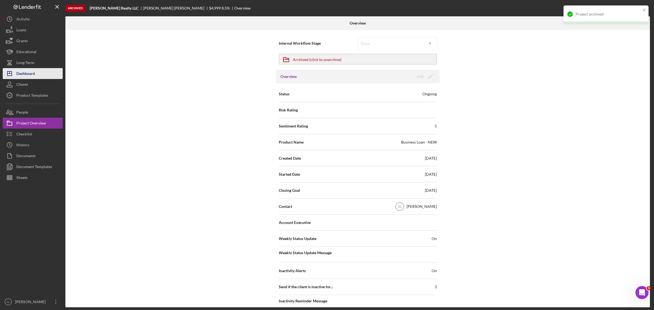
click at [22, 71] on div "Dashboard" at bounding box center [25, 74] width 19 height 12
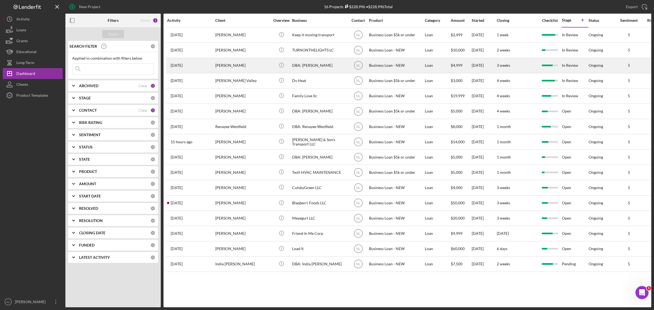
click at [233, 63] on div "[PERSON_NAME]" at bounding box center [242, 65] width 54 height 14
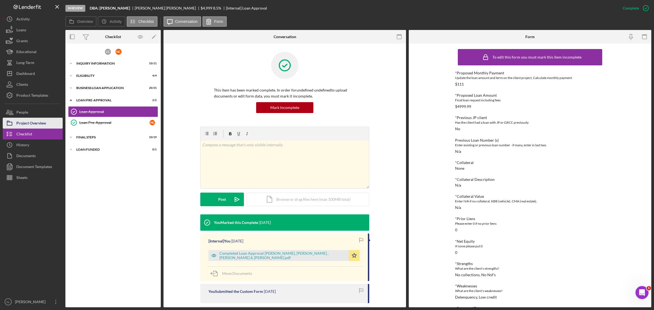
click at [38, 125] on div "Project Overview" at bounding box center [31, 124] width 30 height 12
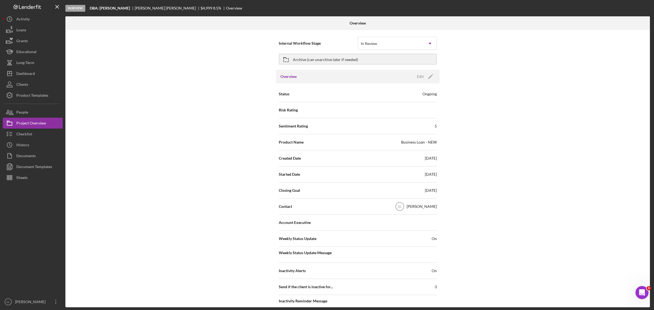
click at [380, 50] on div "Internal Workflow Stage In Review Icon/Dropdown Arrow" at bounding box center [358, 43] width 158 height 16
click at [375, 44] on div "In Review" at bounding box center [369, 43] width 16 height 4
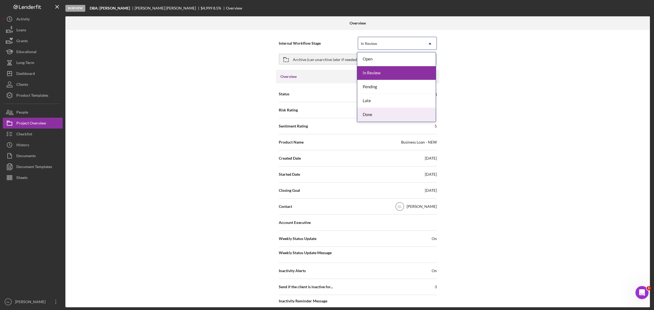
click at [377, 123] on div "Sentiment Rating 5" at bounding box center [358, 126] width 158 height 14
click at [364, 46] on div "In Review" at bounding box center [369, 43] width 16 height 4
click at [368, 118] on div "Done" at bounding box center [396, 115] width 78 height 14
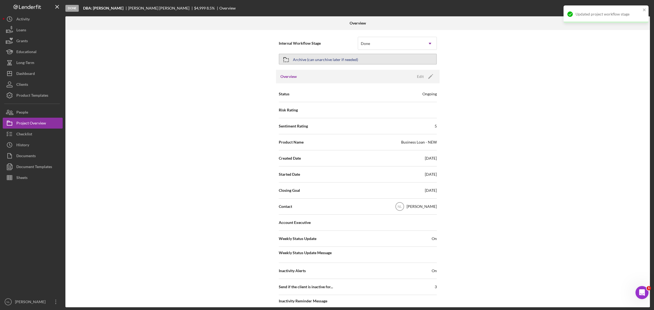
click at [298, 56] on div "Archive (can unarchive later if needed)" at bounding box center [325, 59] width 65 height 10
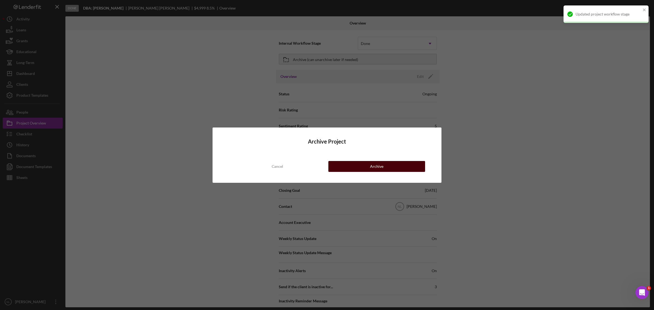
click at [351, 164] on button "Archive" at bounding box center [376, 166] width 97 height 11
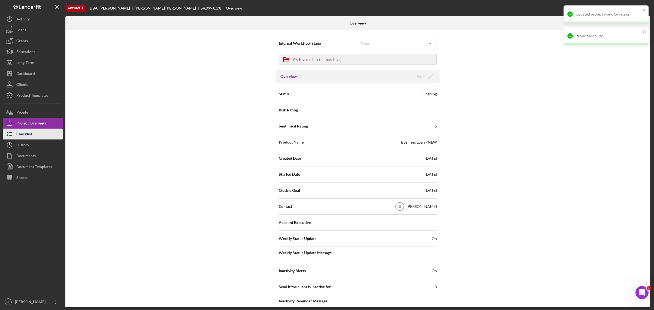
click at [43, 138] on button "Checklist" at bounding box center [33, 134] width 60 height 11
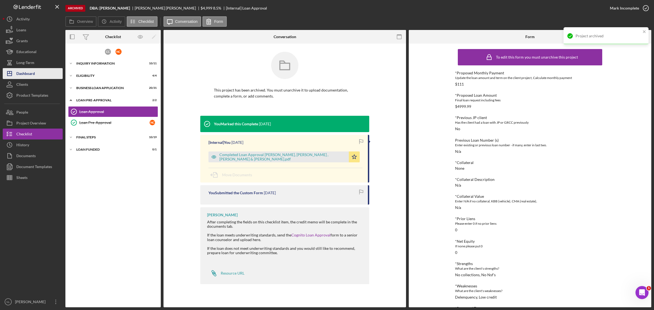
click at [31, 77] on div "Dashboard" at bounding box center [25, 74] width 19 height 12
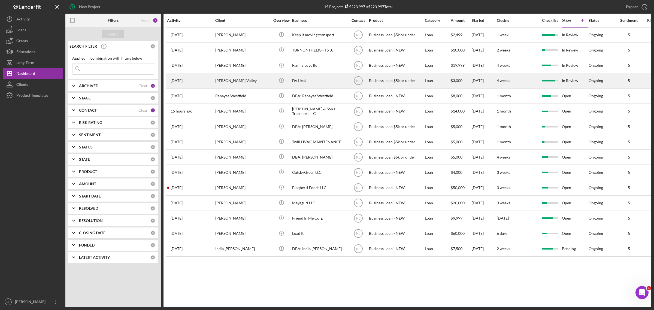
click at [238, 78] on div "[PERSON_NAME] Valley" at bounding box center [242, 81] width 54 height 14
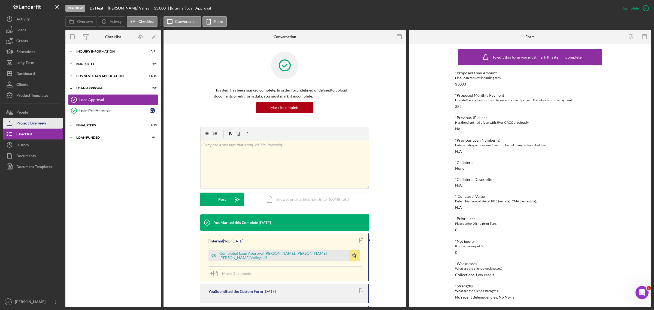
click at [51, 126] on button "Project Overview" at bounding box center [33, 123] width 60 height 11
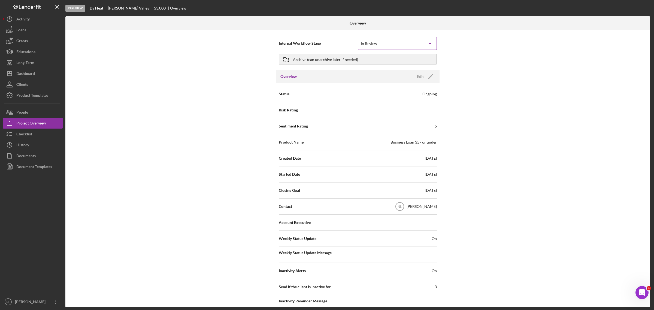
click at [365, 40] on div "In Review" at bounding box center [390, 43] width 65 height 13
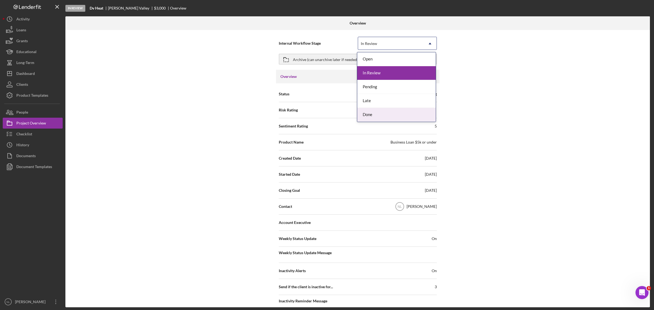
click at [368, 115] on div "Done" at bounding box center [396, 115] width 78 height 14
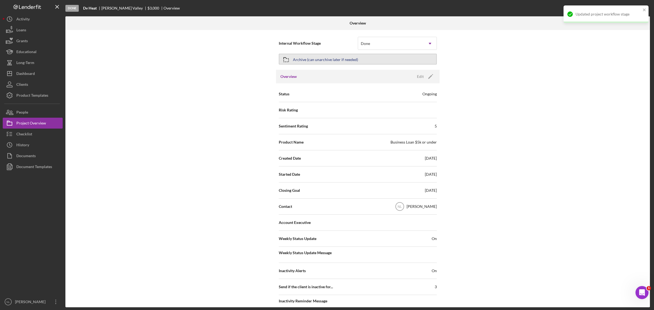
click at [319, 60] on div "Archive (can unarchive later if needed)" at bounding box center [325, 59] width 65 height 10
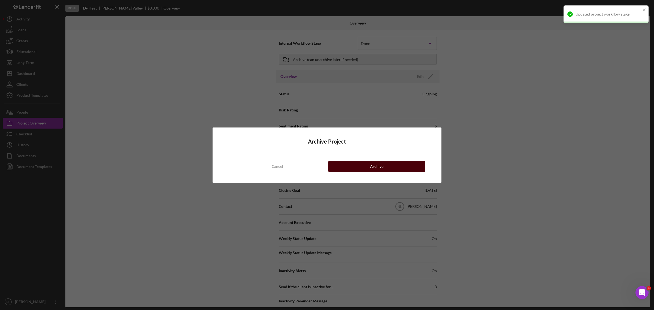
click at [356, 162] on button "Archive" at bounding box center [376, 166] width 97 height 11
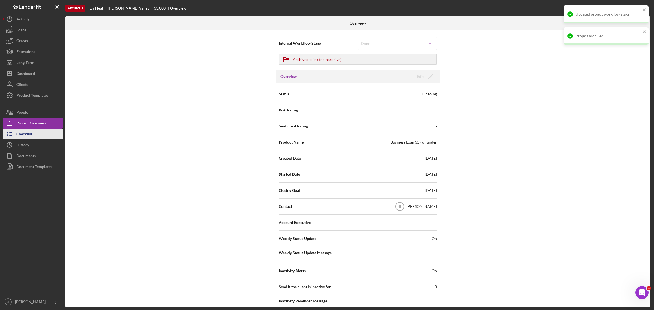
click at [35, 135] on button "Checklist" at bounding box center [33, 134] width 60 height 11
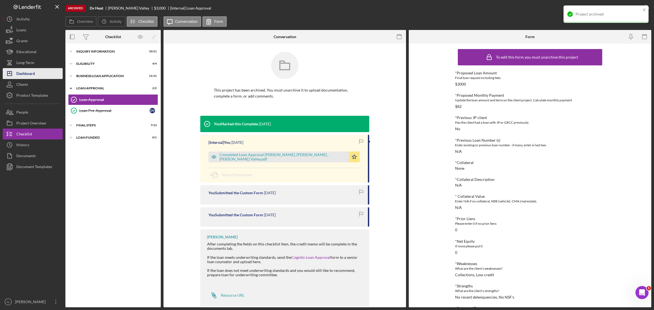
click at [29, 77] on div "Dashboard" at bounding box center [25, 74] width 19 height 12
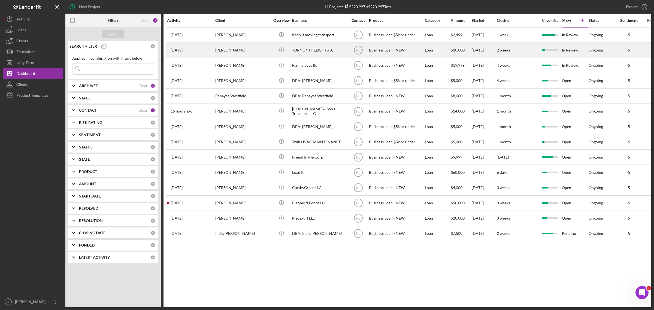
click at [266, 50] on div "[PERSON_NAME]" at bounding box center [242, 50] width 54 height 14
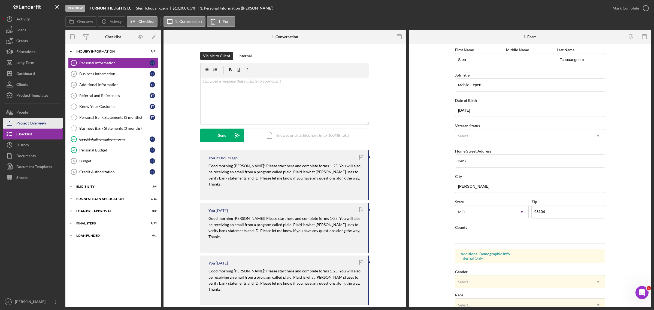
click at [31, 119] on div "Project Overview" at bounding box center [31, 124] width 30 height 12
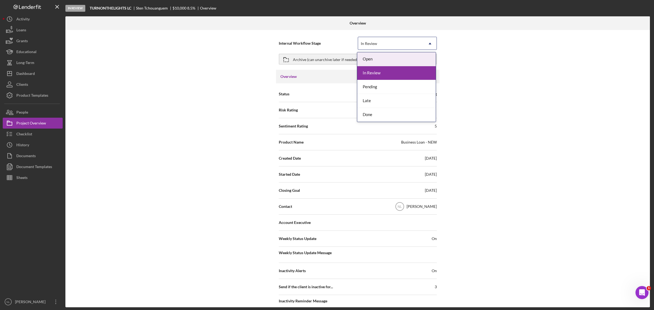
click at [369, 38] on div "In Review" at bounding box center [390, 43] width 65 height 13
click at [366, 64] on div "Open" at bounding box center [396, 59] width 78 height 14
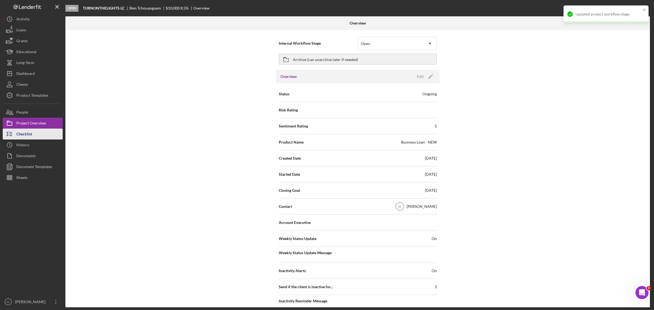
click at [32, 137] on button "Checklist" at bounding box center [33, 134] width 60 height 11
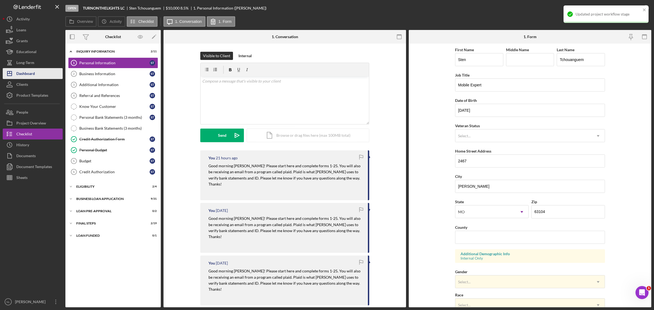
click at [33, 75] on div "Dashboard" at bounding box center [25, 74] width 19 height 12
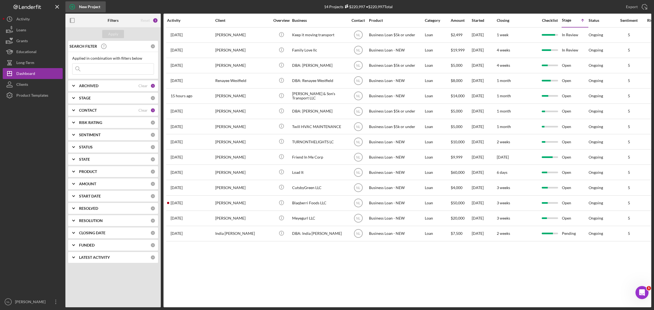
click at [92, 10] on div "New Project" at bounding box center [89, 6] width 21 height 11
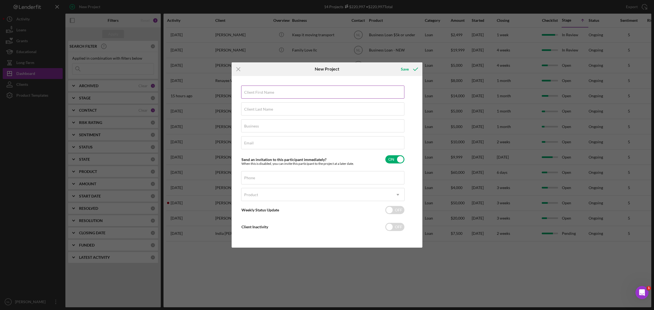
click at [281, 93] on input "Client First Name" at bounding box center [322, 92] width 163 height 13
type input "[PERSON_NAME]"
click at [247, 110] on label "Client Last Name" at bounding box center [258, 109] width 29 height 4
click at [247, 110] on input "Client Last Name" at bounding box center [322, 108] width 163 height 13
type input "[PERSON_NAME]"
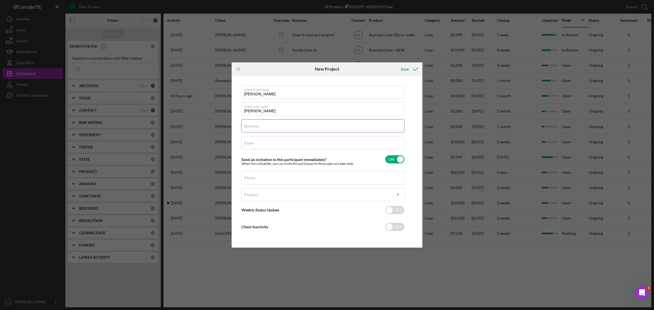
click at [253, 126] on label "Business" at bounding box center [251, 126] width 15 height 4
click at [253, 126] on input "Business" at bounding box center [322, 125] width 163 height 13
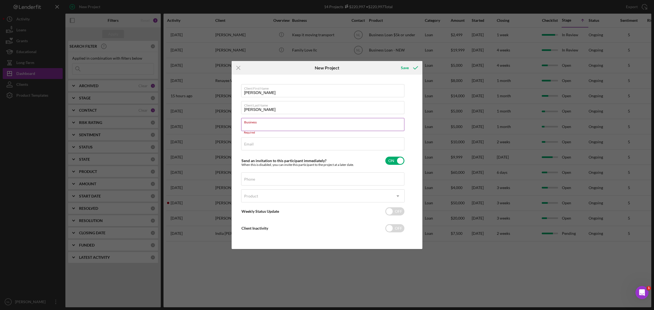
click at [259, 127] on input "Business" at bounding box center [322, 124] width 163 height 13
paste input "Xperience625hairstudio"
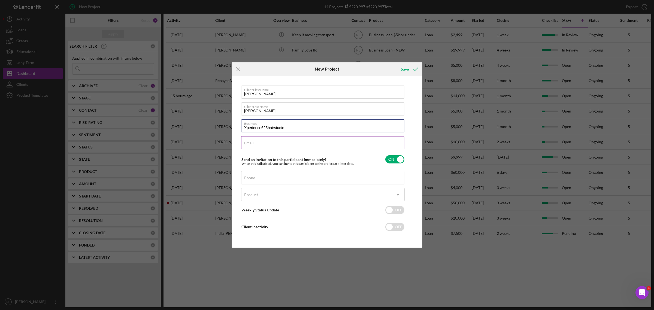
type input "Xperience625hairstudio"
click at [247, 143] on label "Email" at bounding box center [249, 143] width 10 height 4
click at [247, 143] on input "Email" at bounding box center [322, 142] width 163 height 13
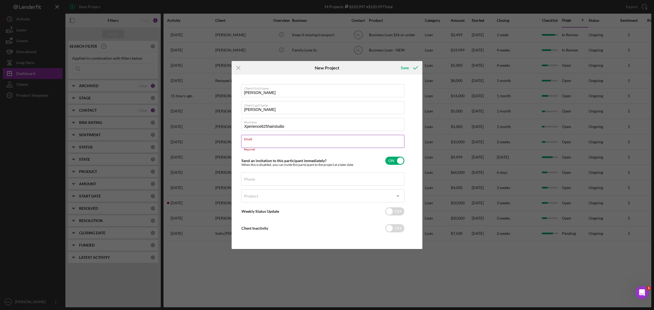
click at [251, 145] on input "Email" at bounding box center [322, 141] width 163 height 13
paste input "[EMAIL_ADDRESS][DOMAIN_NAME]"
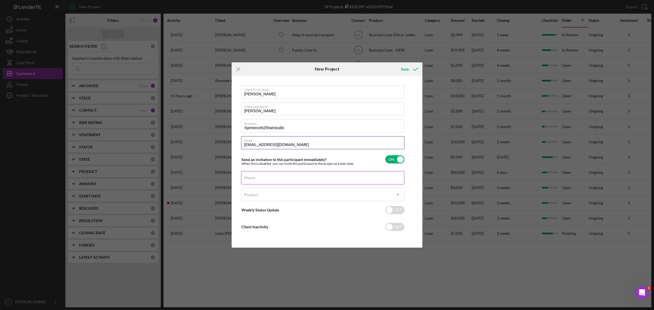
type input "[EMAIL_ADDRESS][DOMAIN_NAME]"
click at [253, 174] on div "Phone" at bounding box center [322, 178] width 163 height 14
click at [262, 178] on input "Phone" at bounding box center [322, 177] width 163 height 13
paste input "[PHONE_NUMBER]"
type input "[PHONE_NUMBER]"
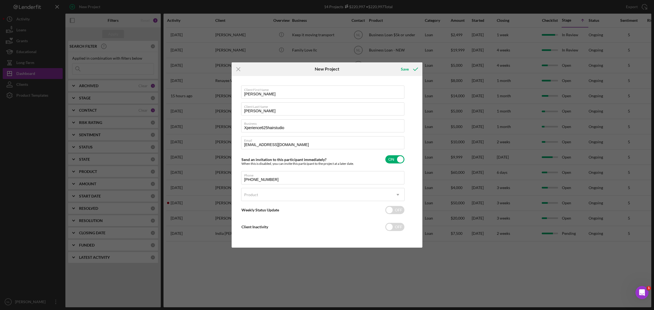
click at [369, 70] on div "Save" at bounding box center [390, 69] width 63 height 14
click at [242, 68] on icon "Icon/Menu Close" at bounding box center [239, 69] width 14 height 14
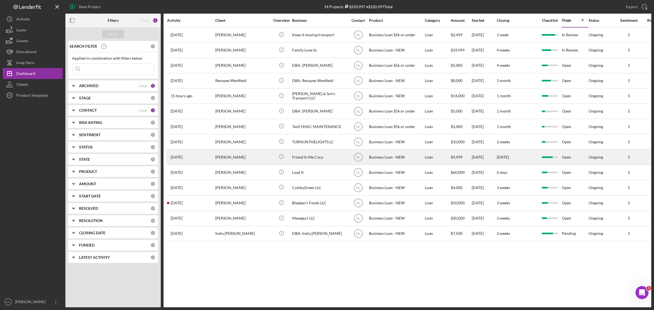
click at [253, 162] on div "[PERSON_NAME]" at bounding box center [242, 157] width 54 height 14
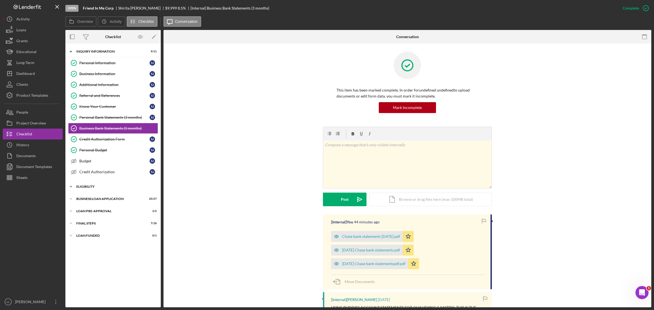
click at [83, 190] on div "Icon/Expander ELIGIBILITY 4 / 4" at bounding box center [112, 186] width 95 height 11
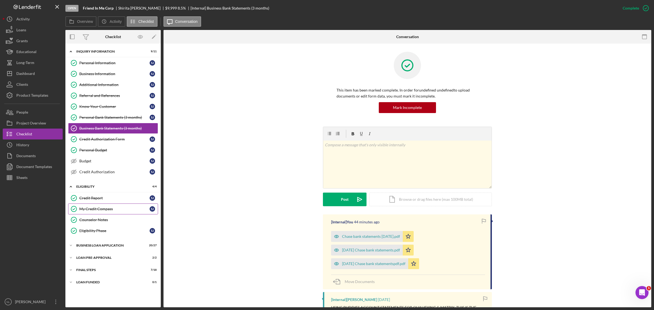
click at [101, 213] on link "My Credit Compass My Credit Compass [PERSON_NAME]" at bounding box center [113, 209] width 90 height 11
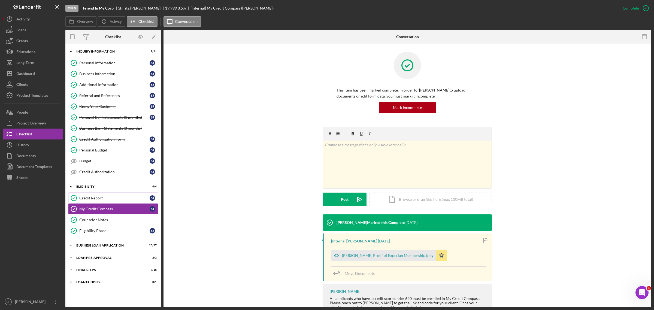
click at [89, 198] on div "Credit Report" at bounding box center [114, 198] width 70 height 4
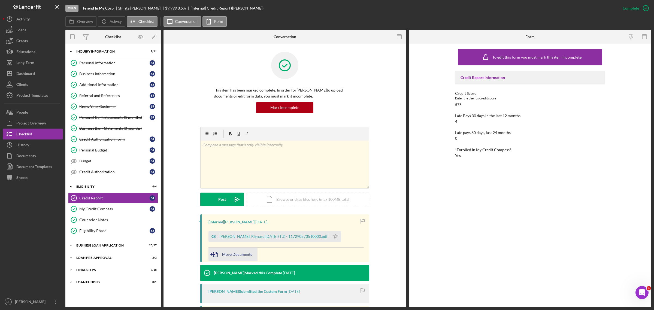
scroll to position [109, 0]
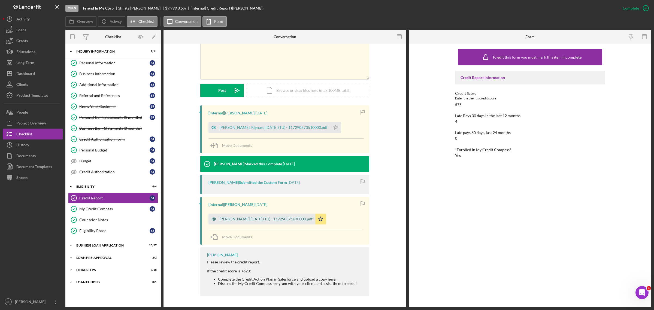
click at [253, 221] on div "[PERSON_NAME] [DATE] (TU) - 117290571670000.pdf" at bounding box center [265, 219] width 93 height 4
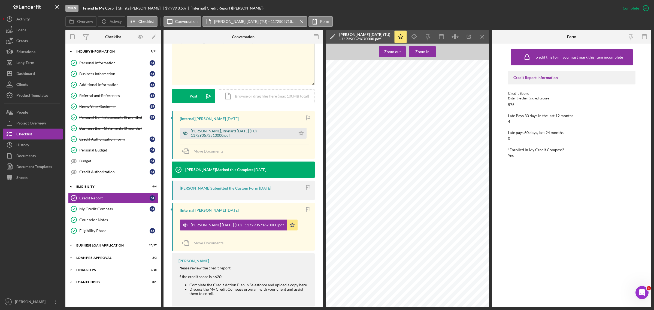
click at [239, 130] on div "[PERSON_NAME], Riynard [DATE] (TU) - 117290573510000.pdf" at bounding box center [238, 133] width 116 height 11
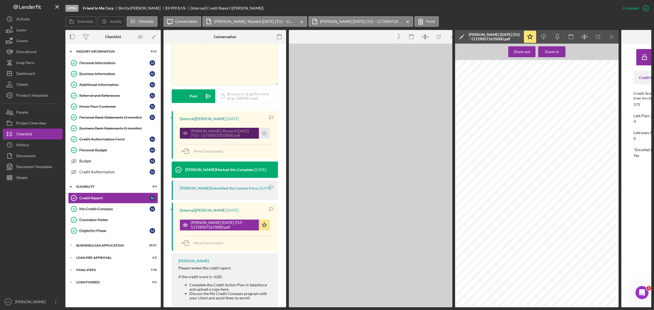
scroll to position [115, 0]
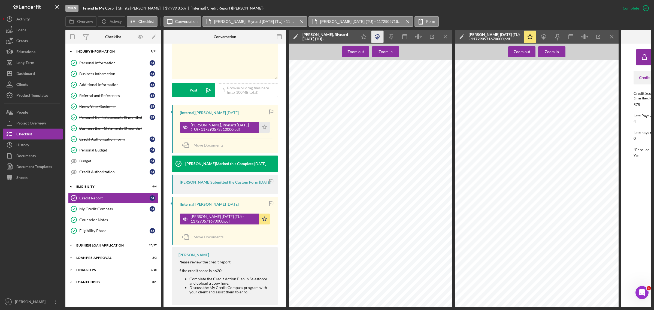
click at [375, 37] on icon "button" at bounding box center [377, 35] width 5 height 3
click at [445, 40] on icon "Icon/Menu Close" at bounding box center [446, 37] width 12 height 12
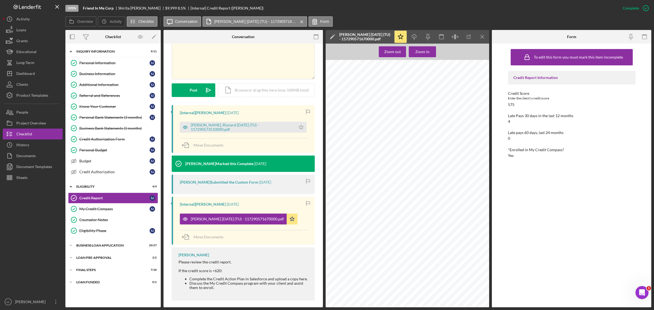
scroll to position [109, 0]
